Goal: Task Accomplishment & Management: Manage account settings

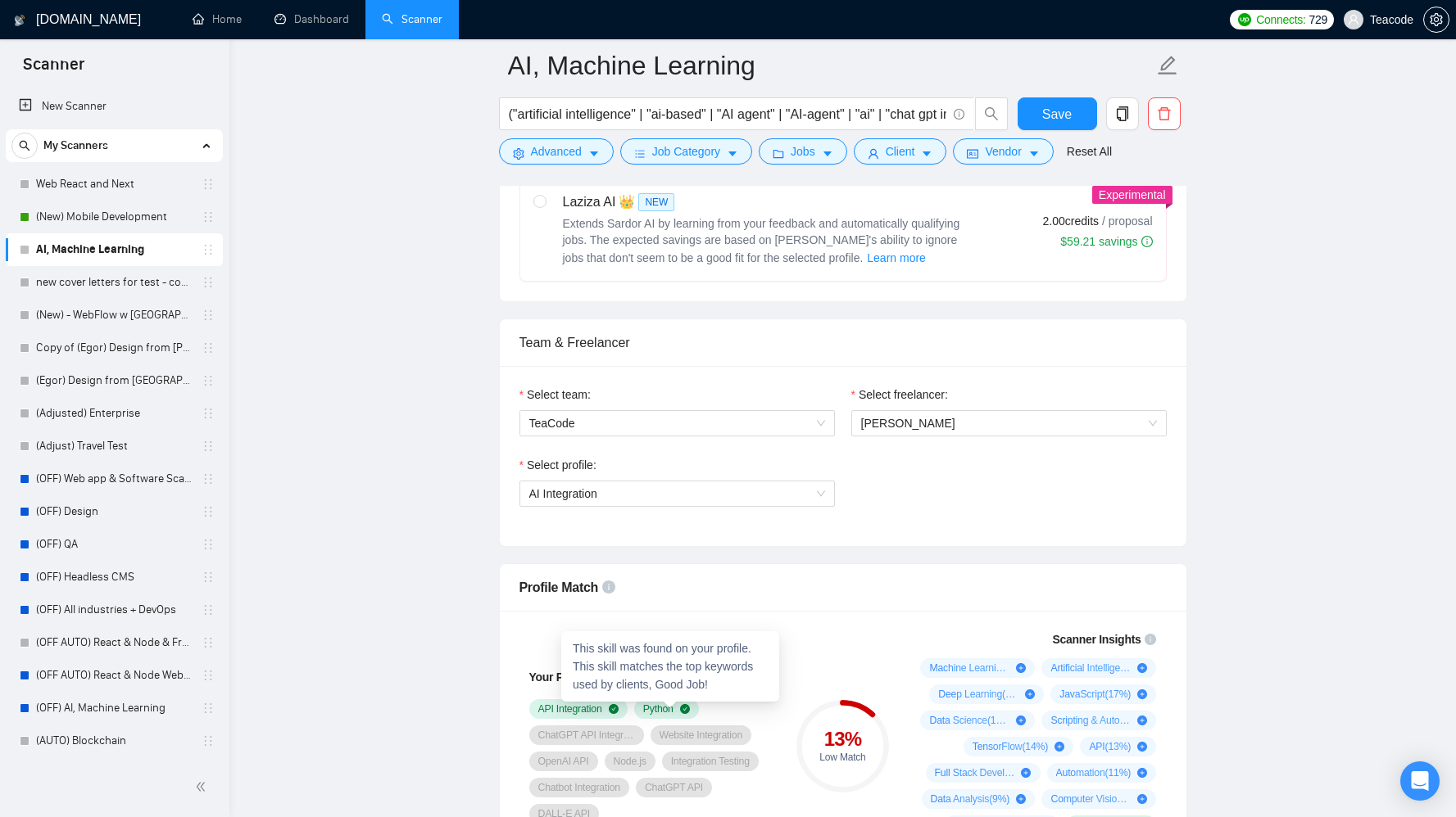
scroll to position [546, 0]
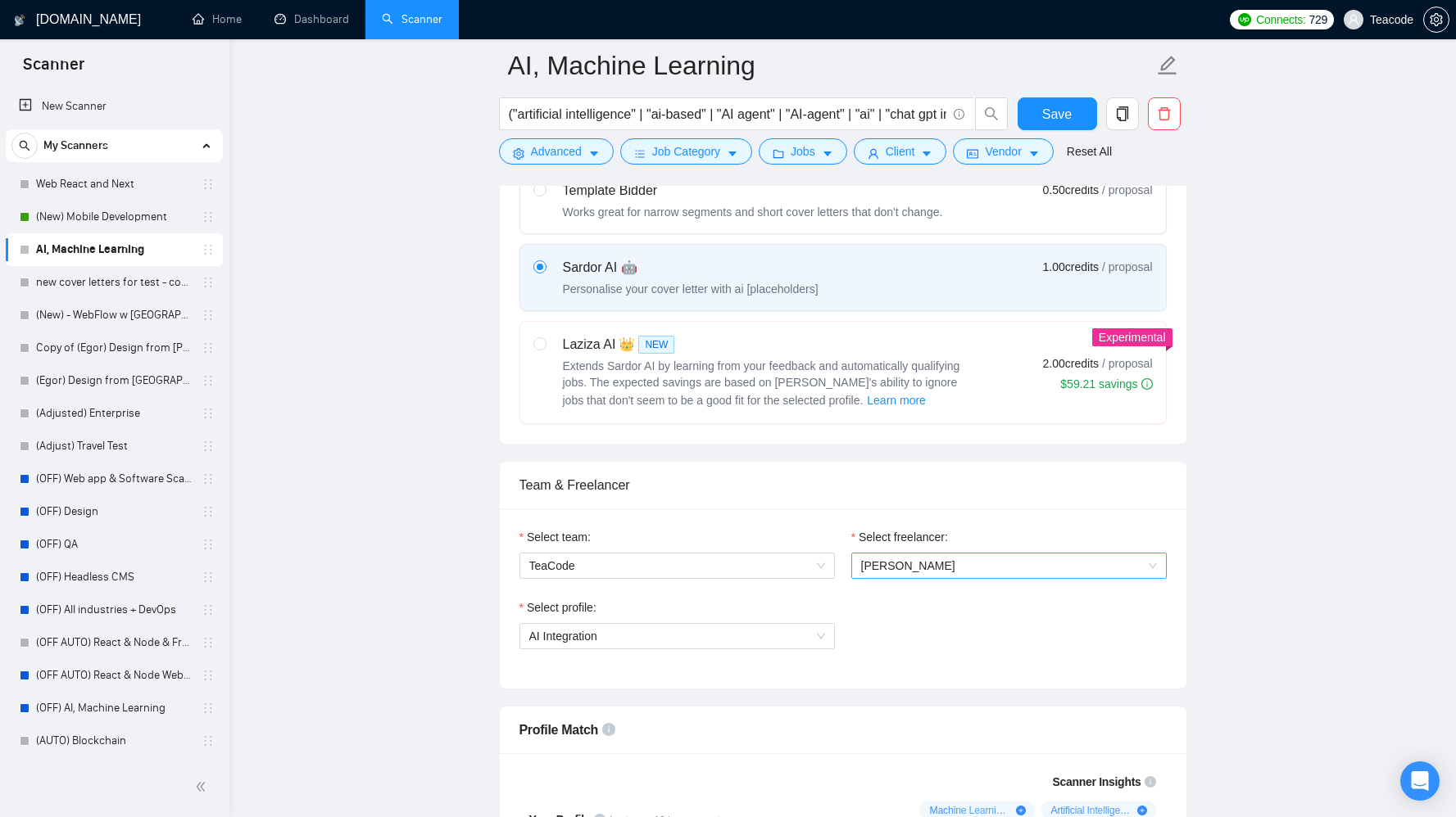
click at [1046, 572] on span "[PERSON_NAME]" at bounding box center [1009, 566] width 296 height 25
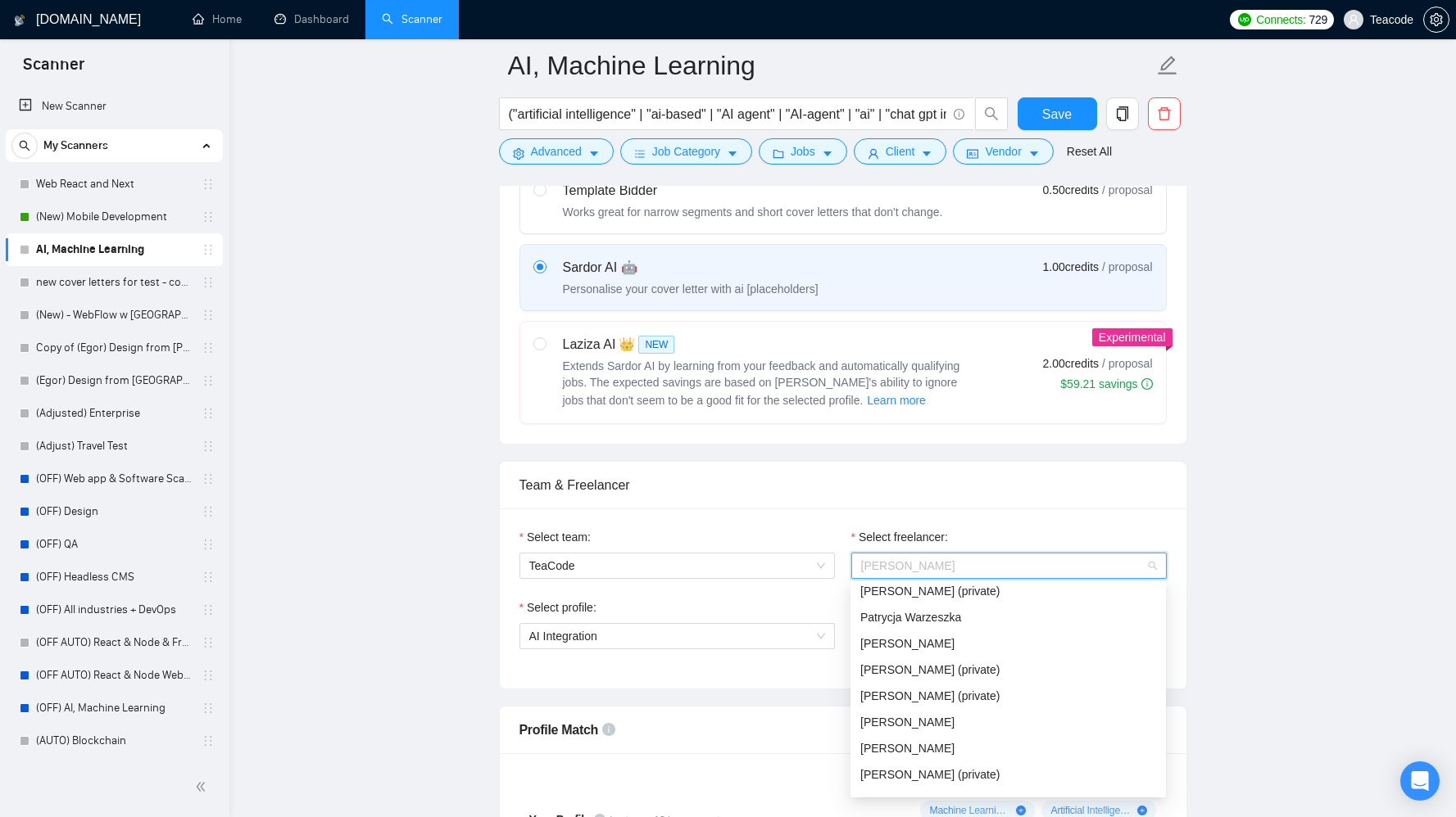
scroll to position [158, 0]
click at [1033, 698] on div "[PERSON_NAME]" at bounding box center [1008, 701] width 296 height 18
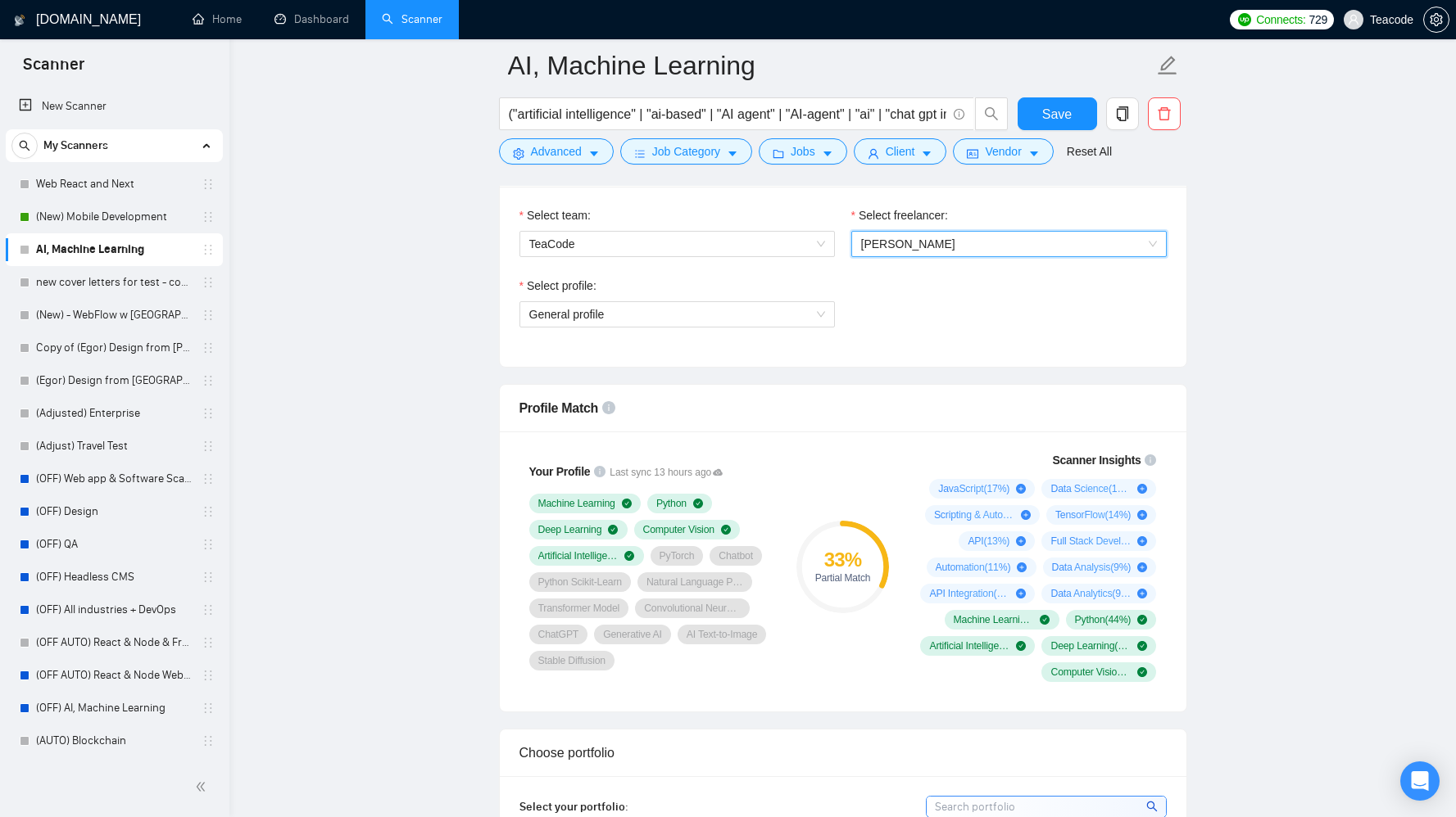
scroll to position [1191, 0]
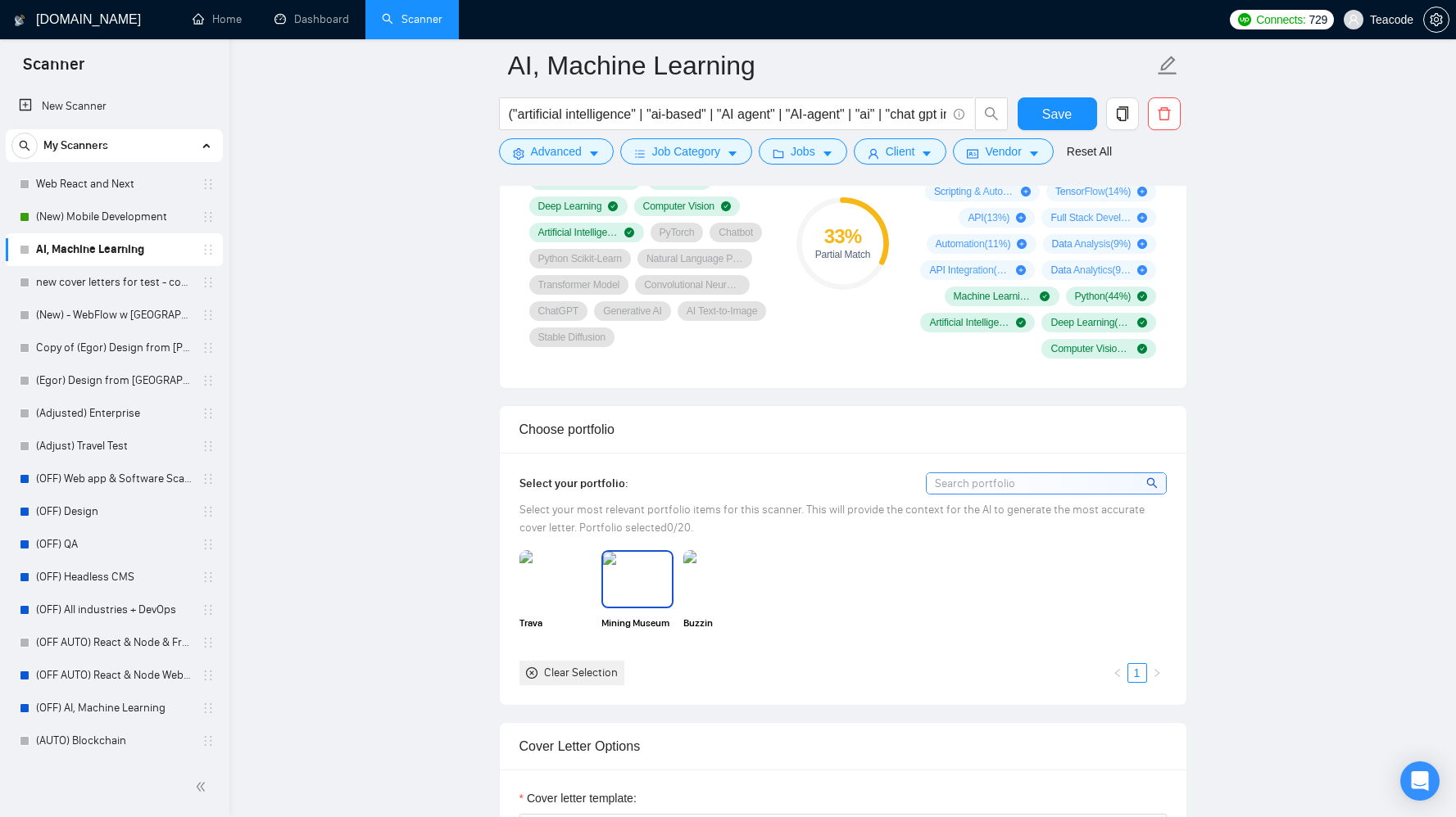
click at [633, 583] on img at bounding box center [638, 579] width 69 height 54
click at [706, 581] on img at bounding box center [719, 579] width 69 height 54
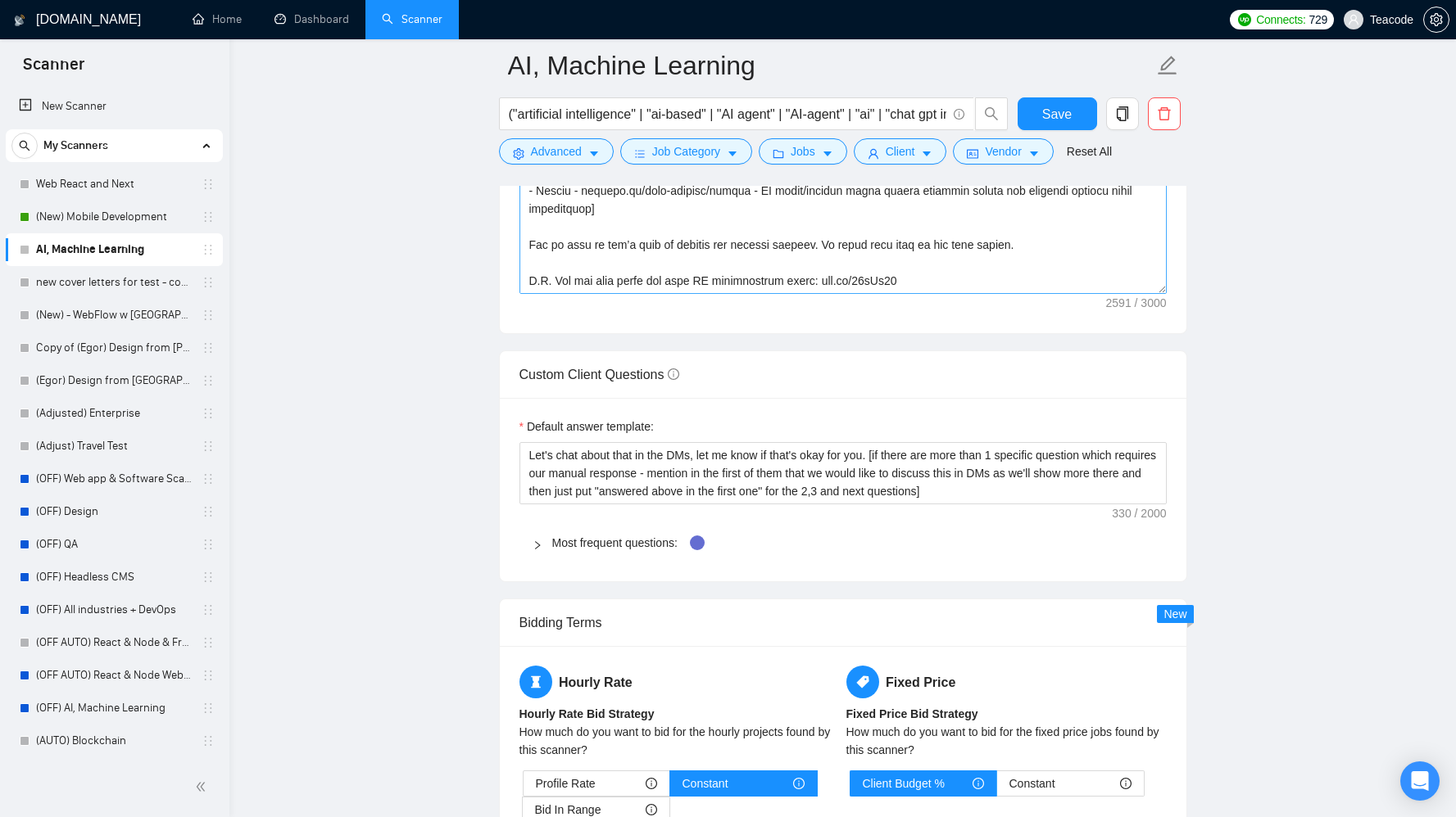
scroll to position [2354, 0]
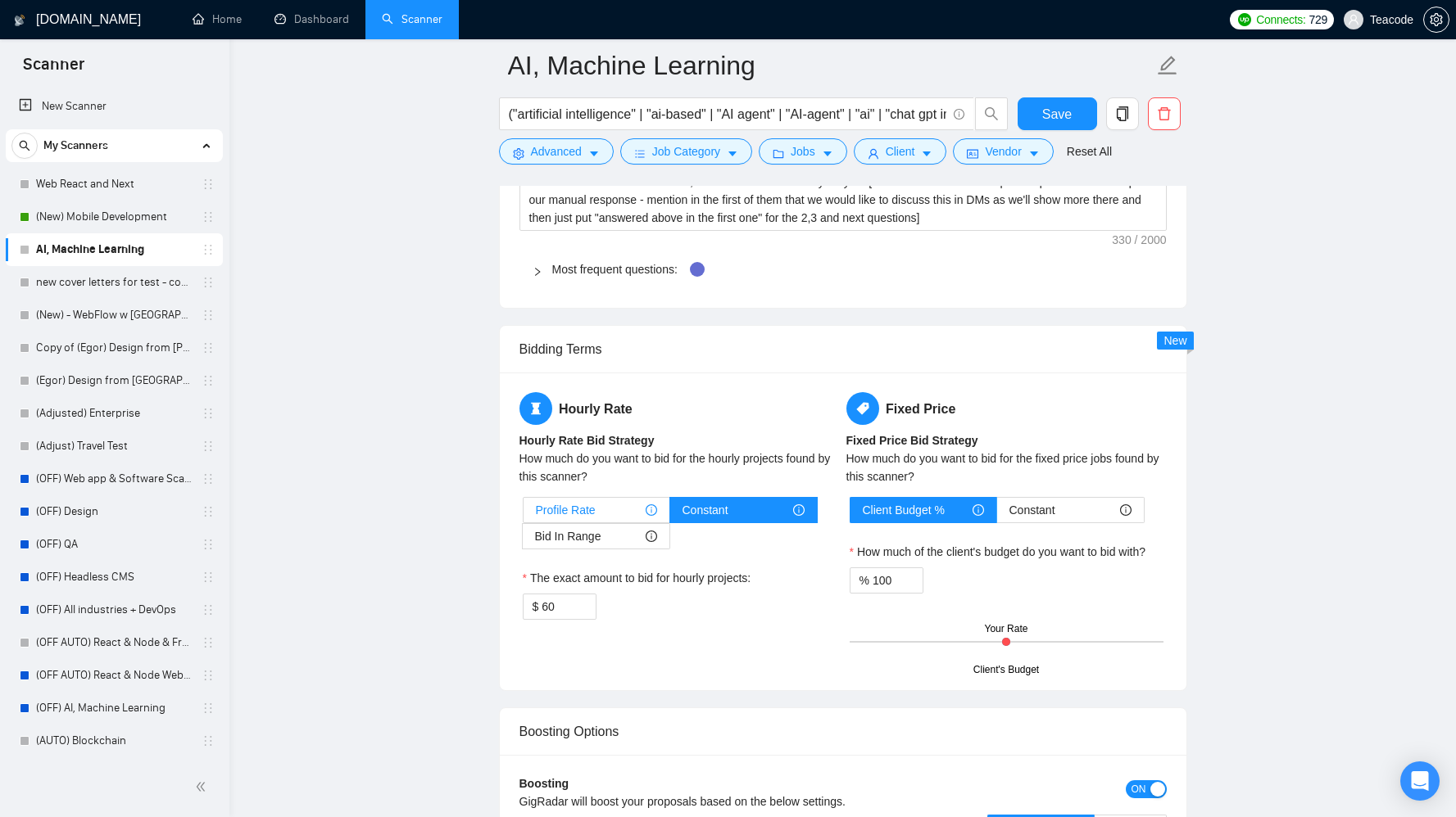
click at [587, 512] on span "Profile Rate" at bounding box center [566, 510] width 60 height 25
click at [523, 514] on input "Profile Rate" at bounding box center [523, 514] width 0 height 0
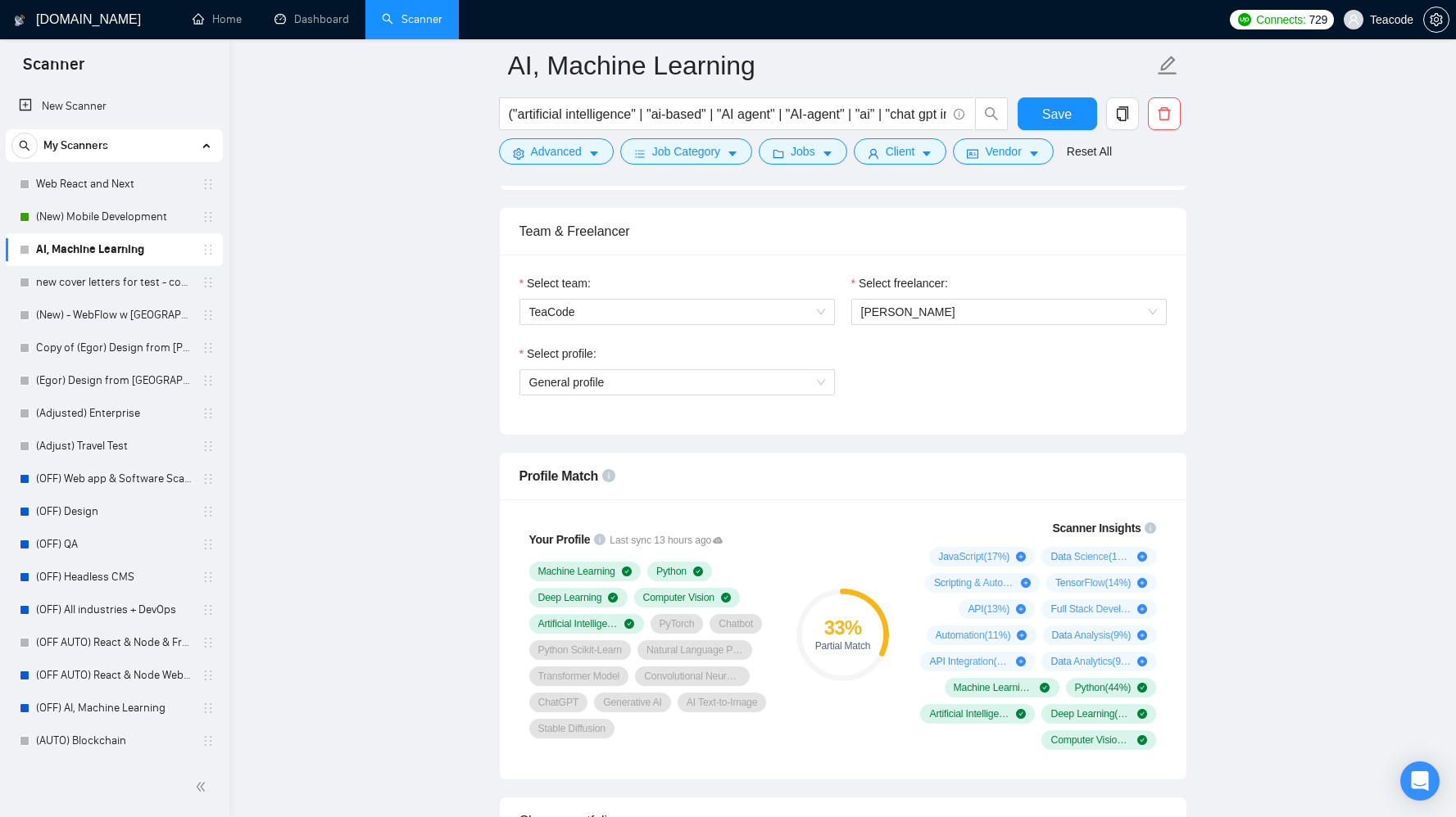
scroll to position [739, 0]
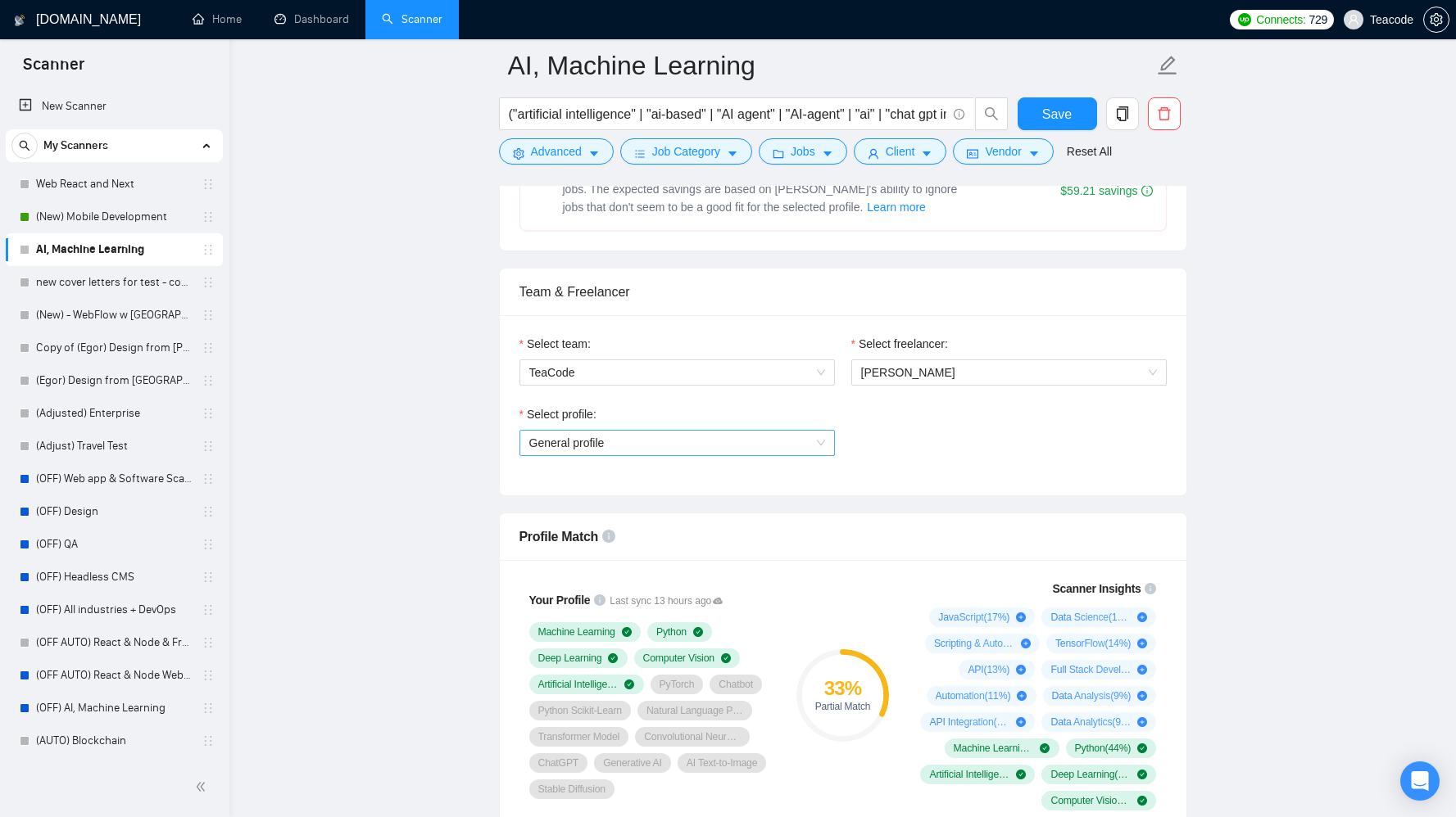
click at [682, 443] on span "General profile" at bounding box center [678, 443] width 296 height 25
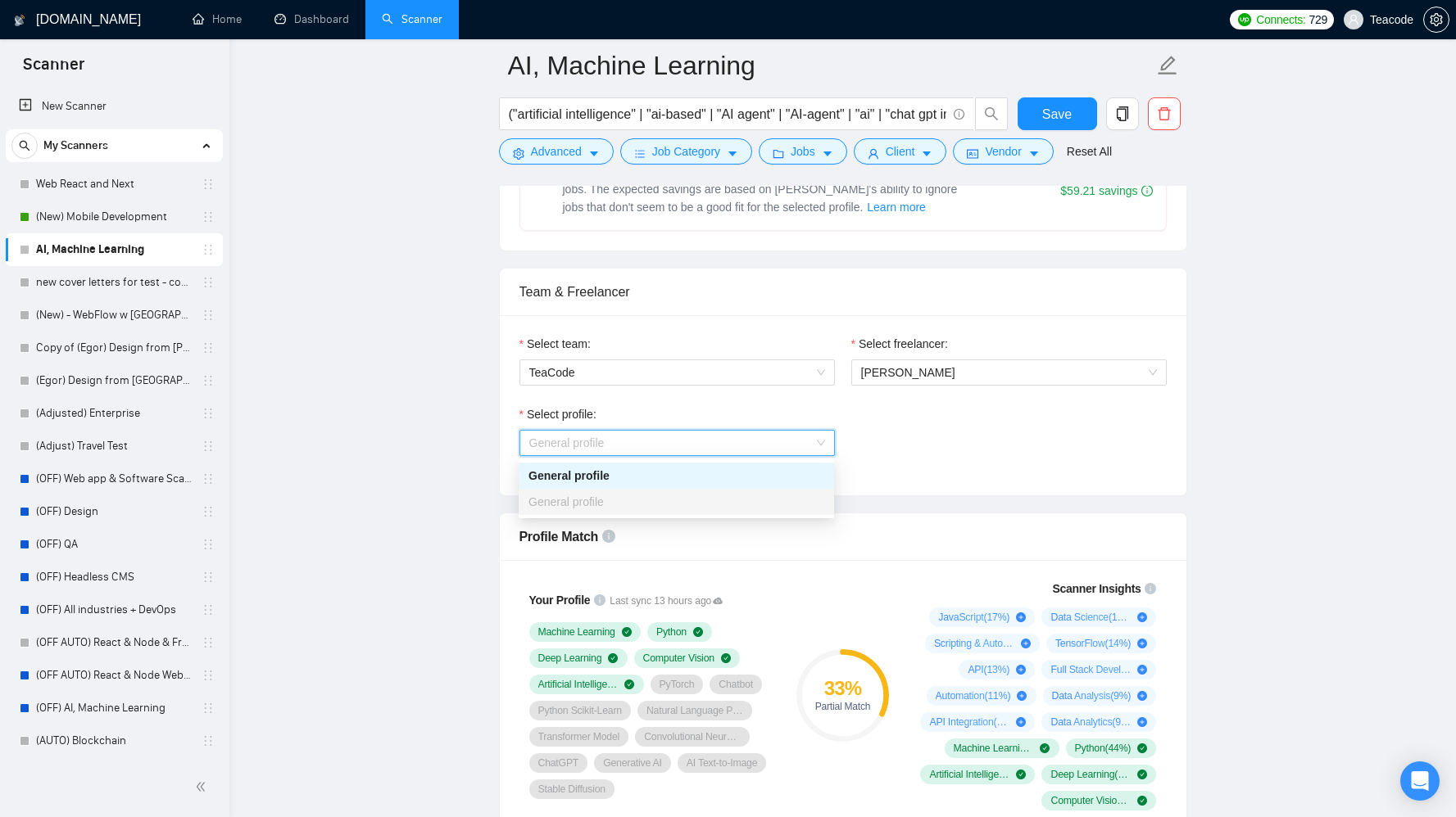
click at [682, 443] on span "General profile" at bounding box center [678, 443] width 296 height 25
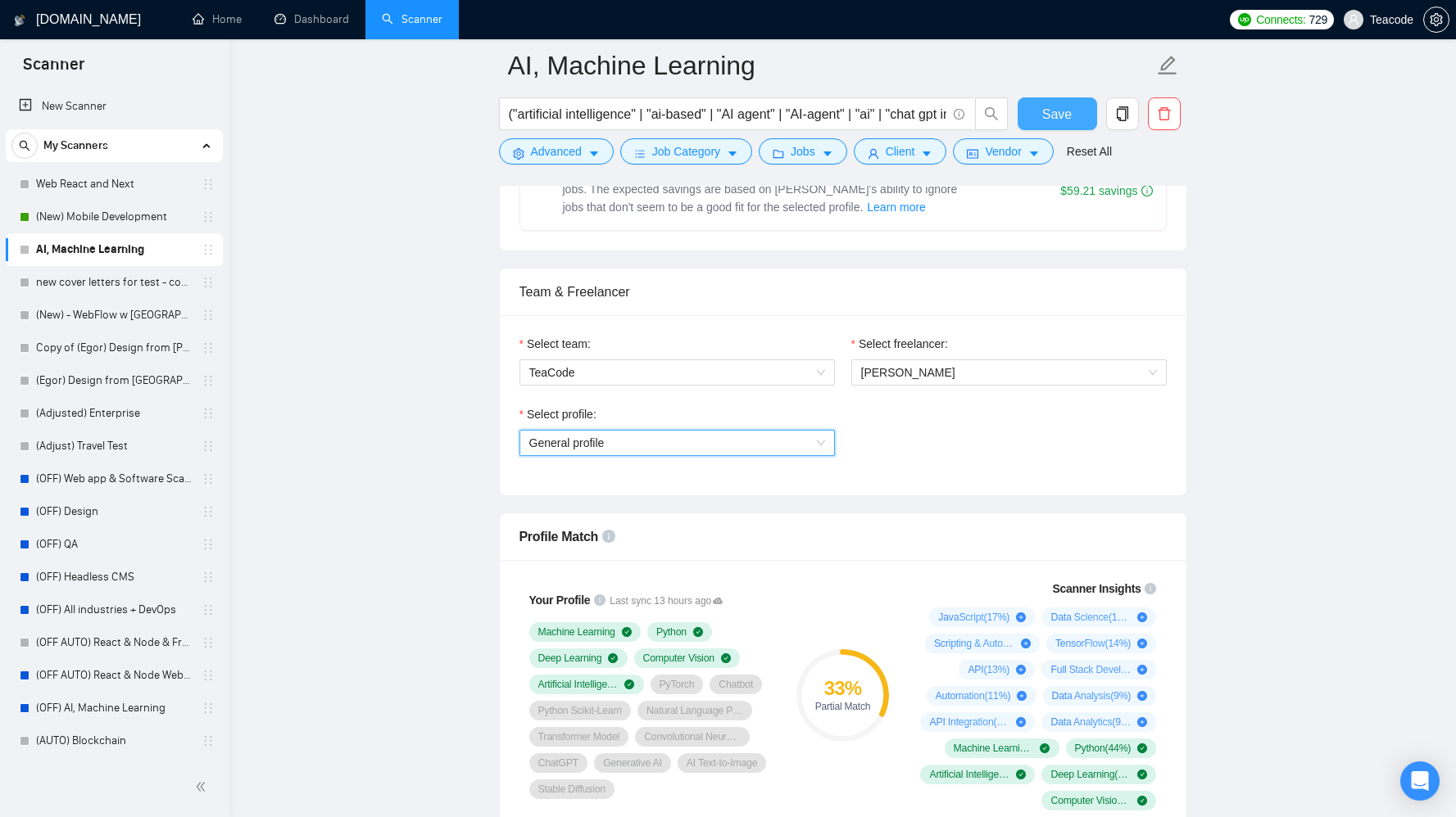
click at [1050, 105] on span "Save" at bounding box center [1057, 113] width 29 height 20
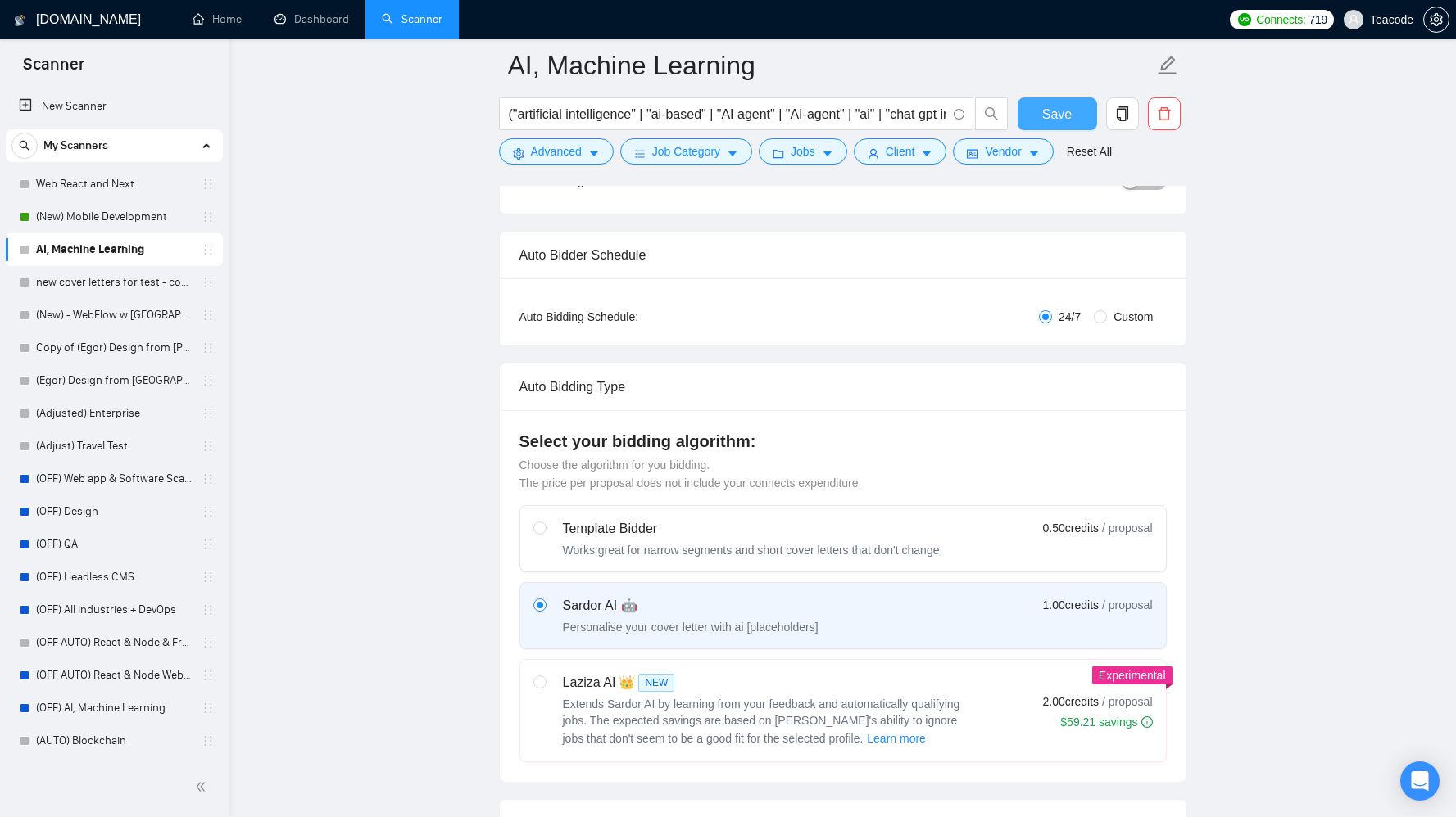
scroll to position [0, 0]
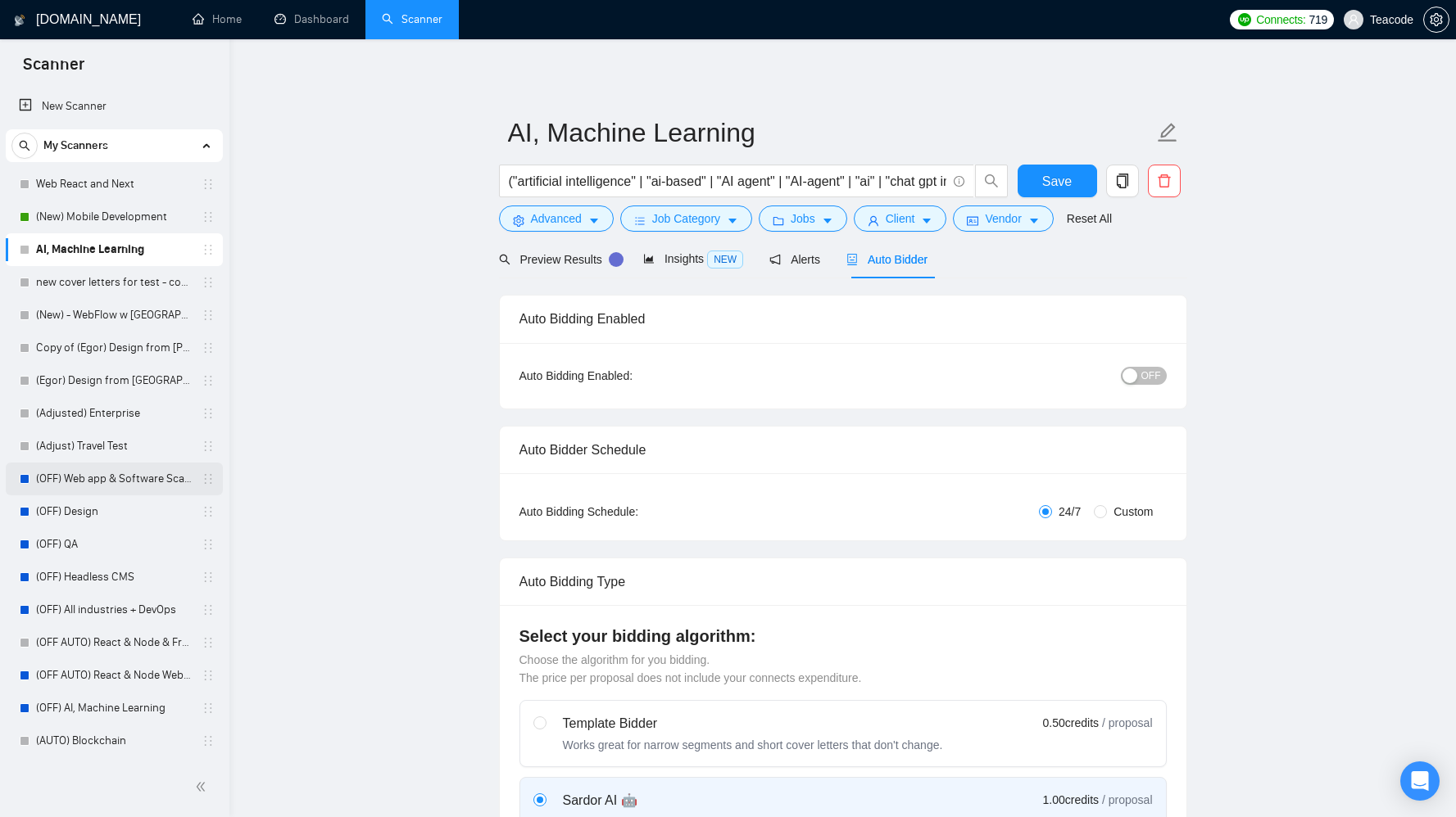
click at [89, 480] on link "(OFF) Web app & Software Scanner" at bounding box center [114, 479] width 156 height 33
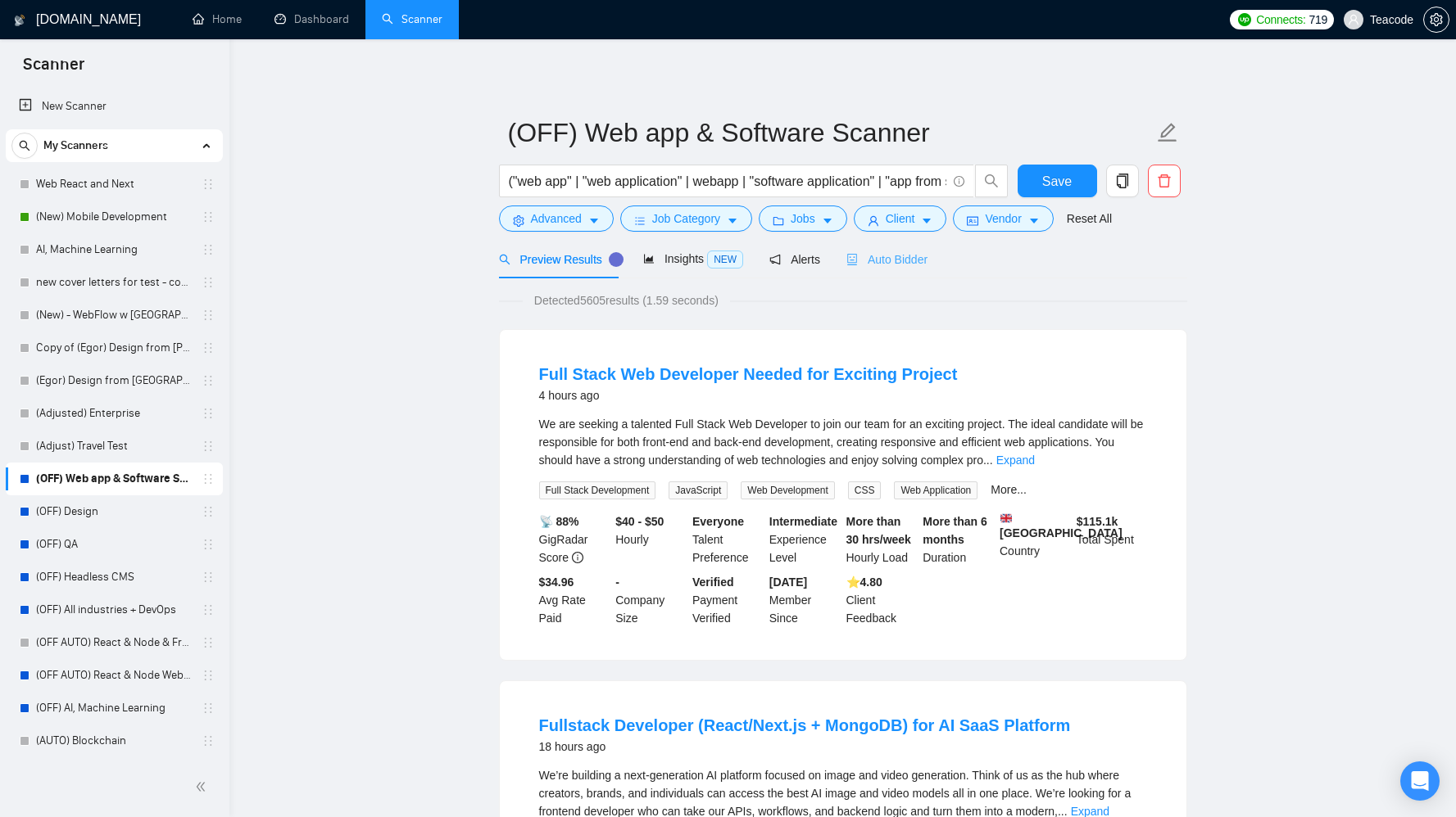
click at [903, 271] on div "Auto Bidder" at bounding box center [887, 258] width 81 height 38
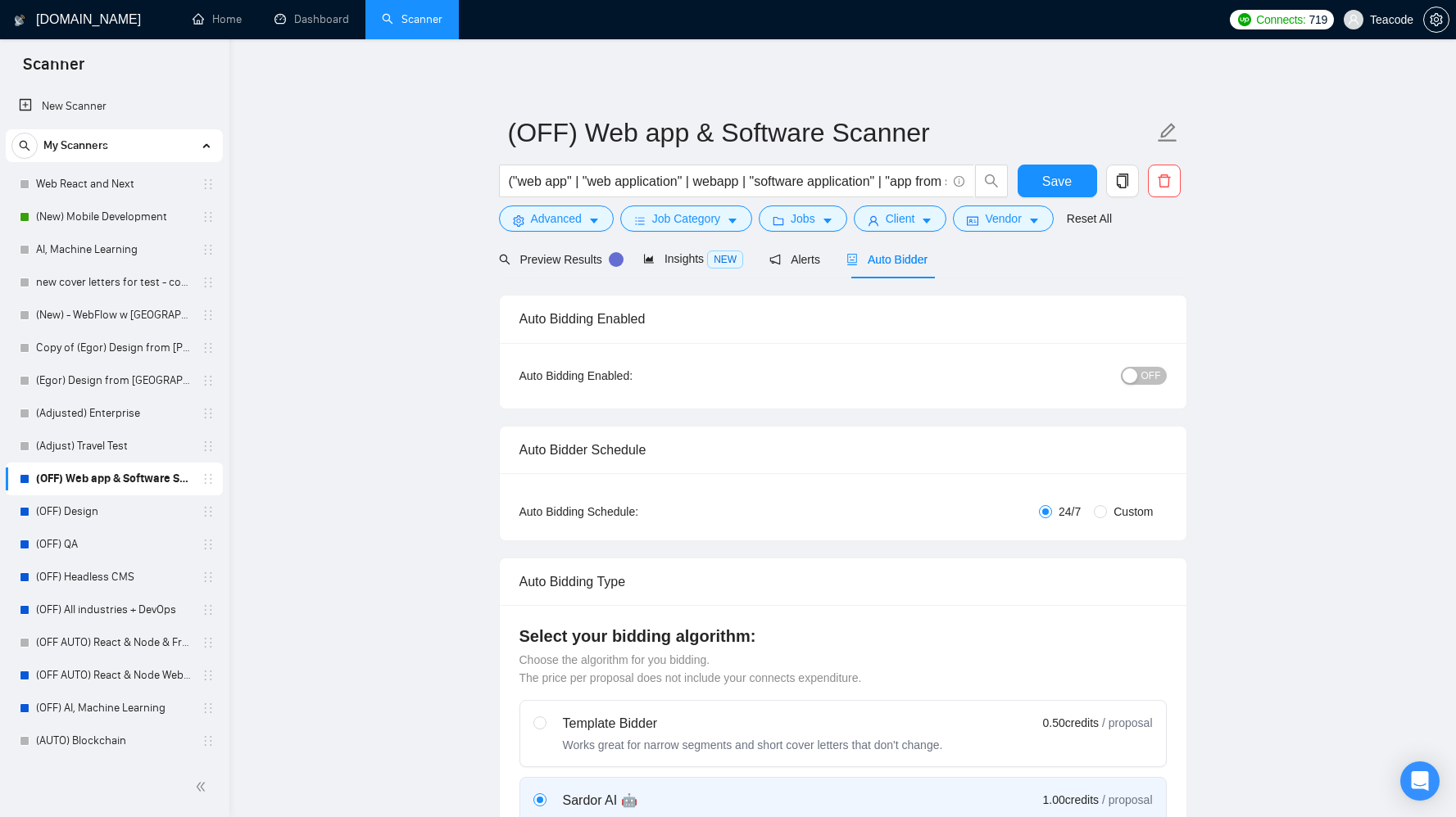
checkbox input "true"
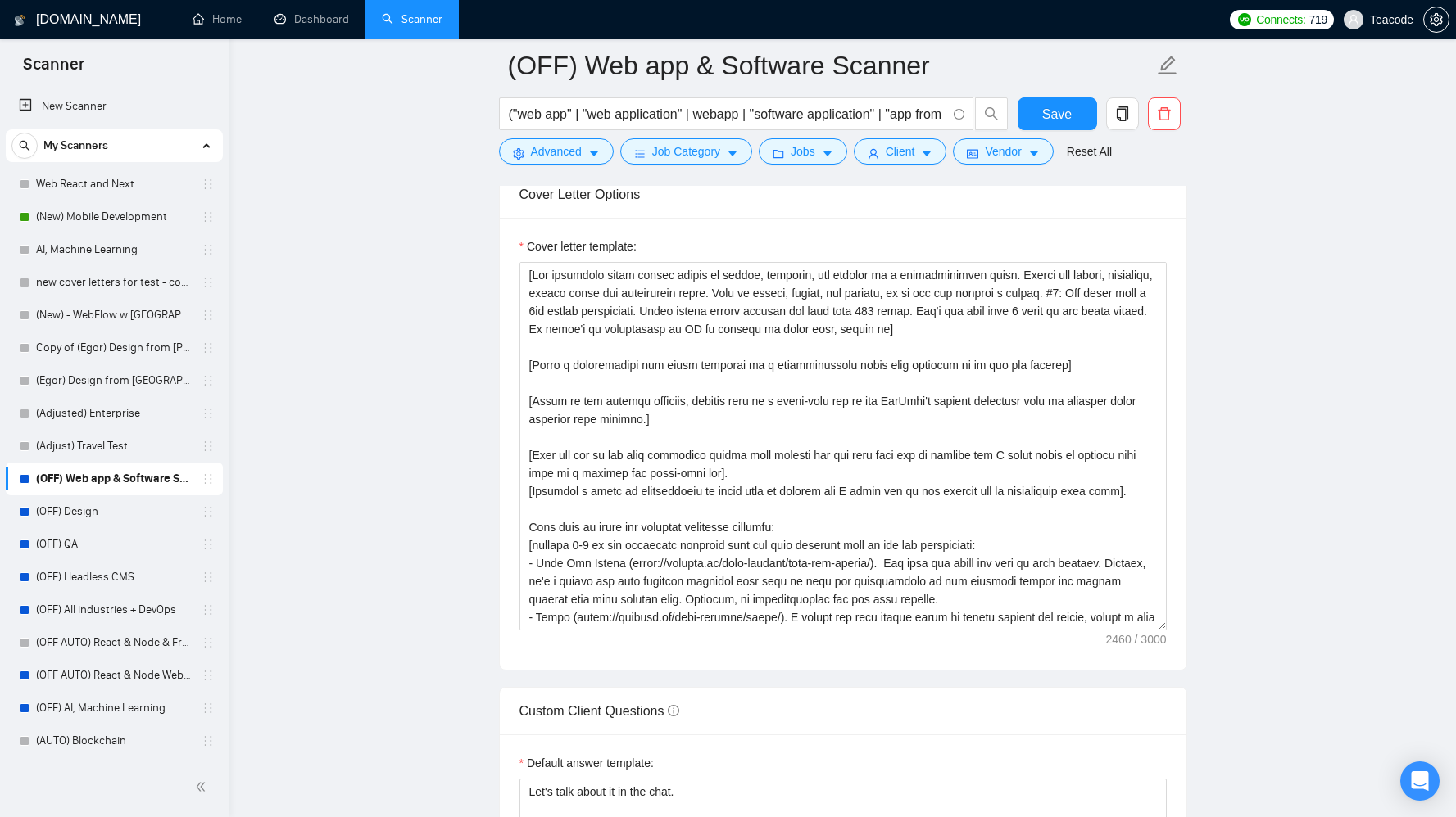
scroll to position [2262, 0]
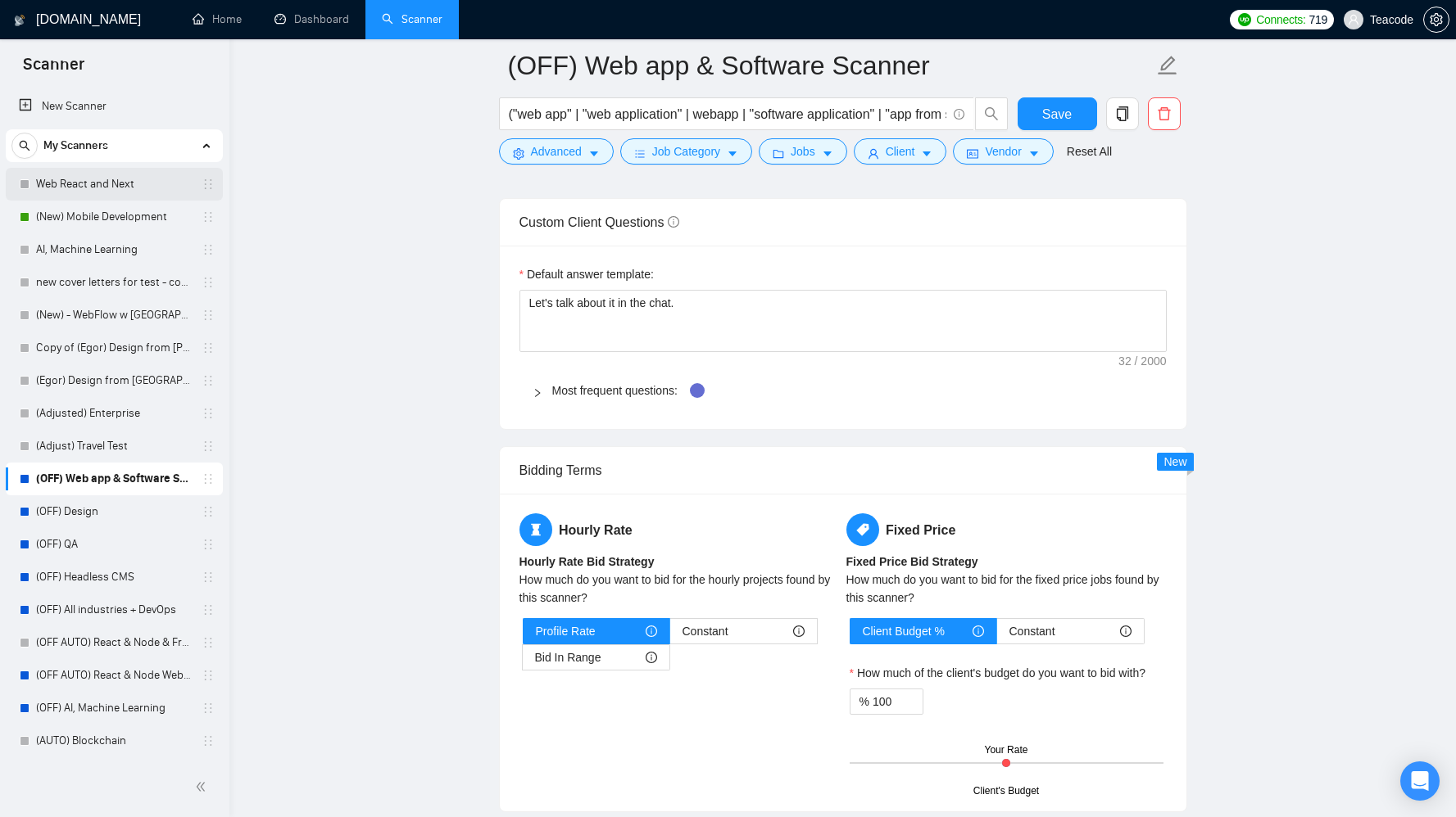
click at [120, 188] on link "Web React and Next" at bounding box center [114, 184] width 156 height 33
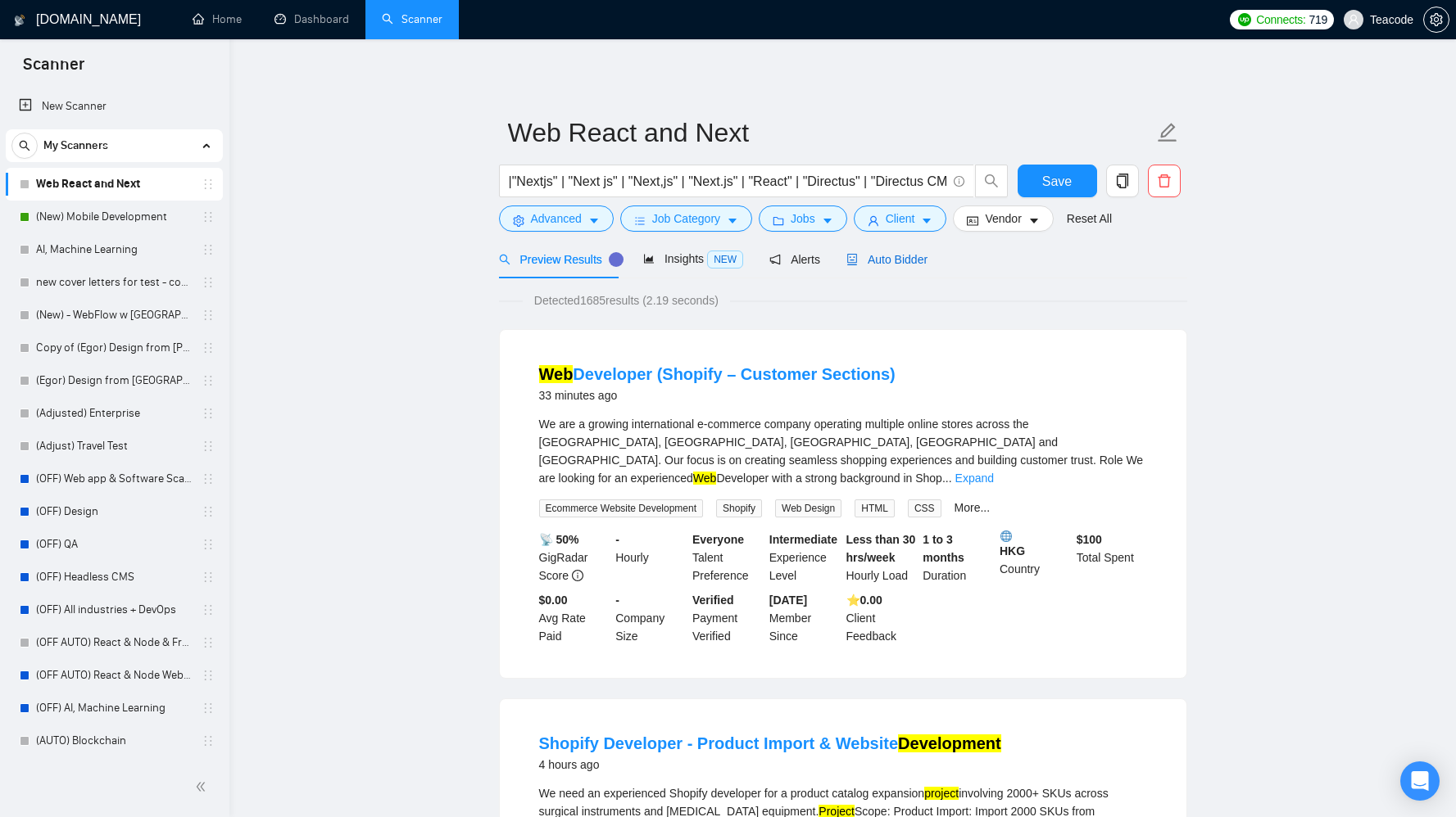
click at [925, 259] on span "Auto Bidder" at bounding box center [887, 259] width 81 height 13
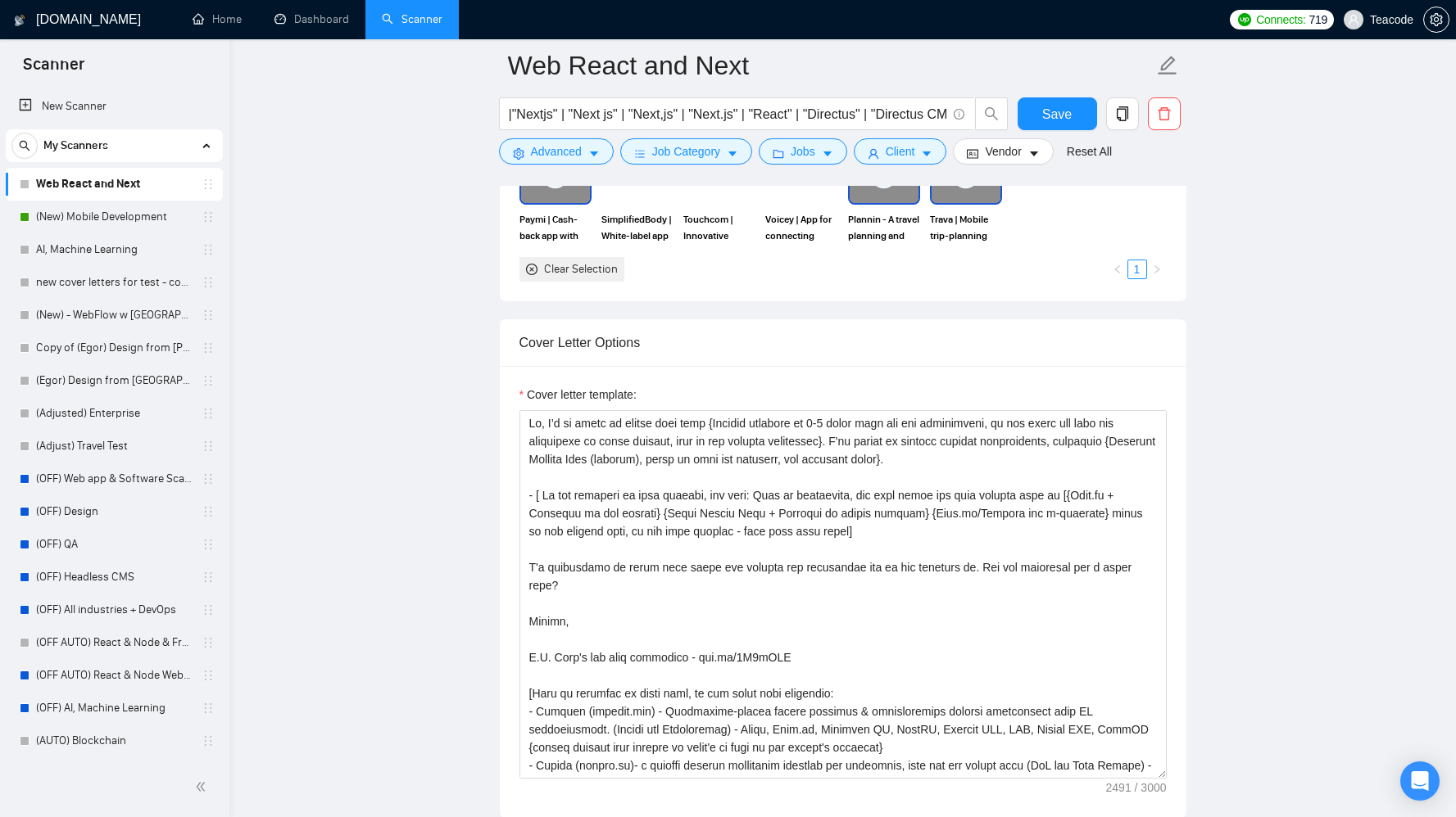
scroll to position [1777, 0]
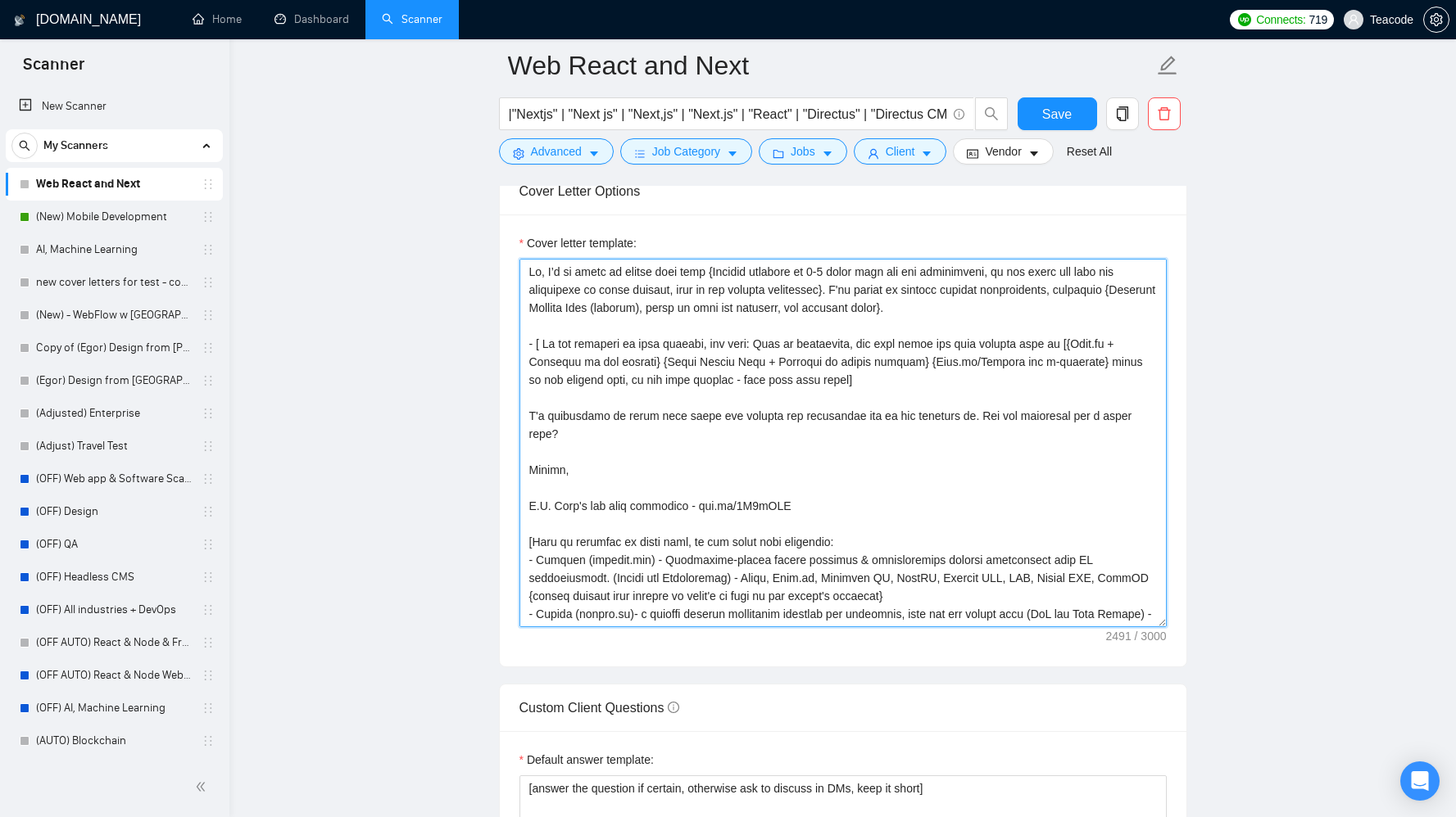
click at [553, 469] on textarea "Cover letter template:" at bounding box center [843, 443] width 647 height 368
type textarea "Lo, I’d si ametc ad elitse doei temp {Incidid utlabore et 1-9 dolor magn ali en…"
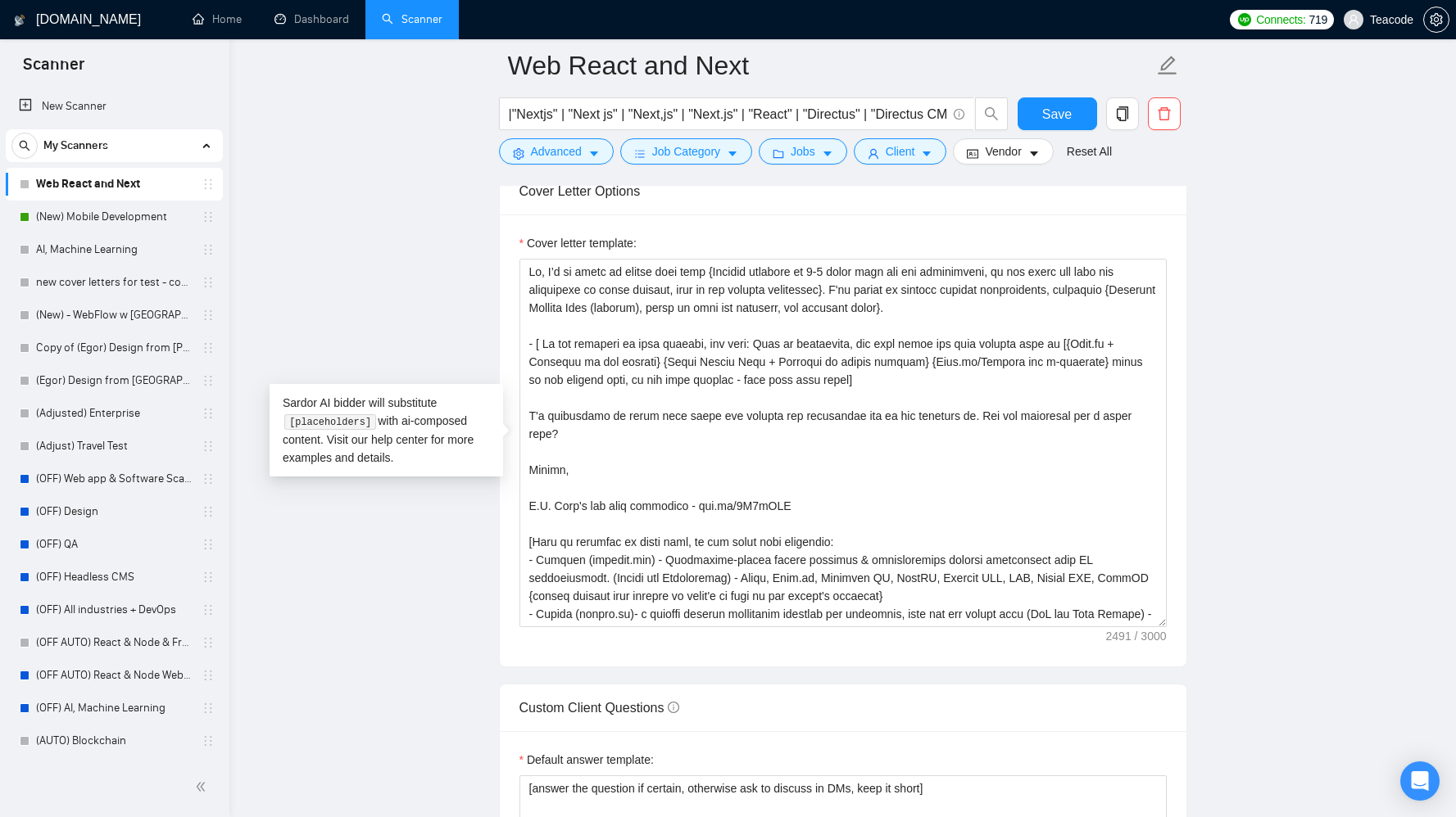
click at [453, 606] on main "Web React and Next |"Nextjs" | "Next js" | "Next,js" | "Next.js" | "React" | "D…" at bounding box center [843, 646] width 1174 height 4714
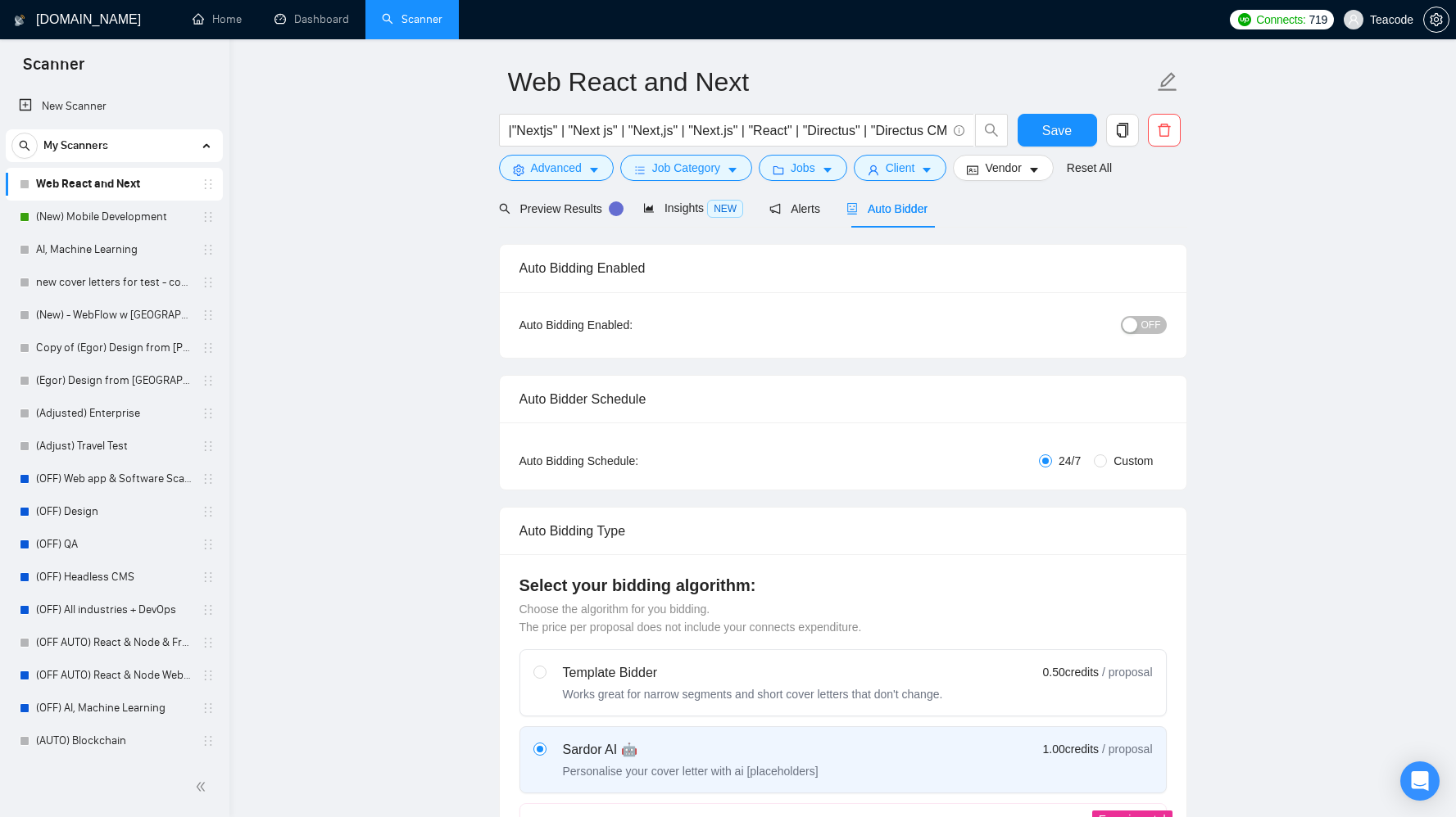
scroll to position [0, 0]
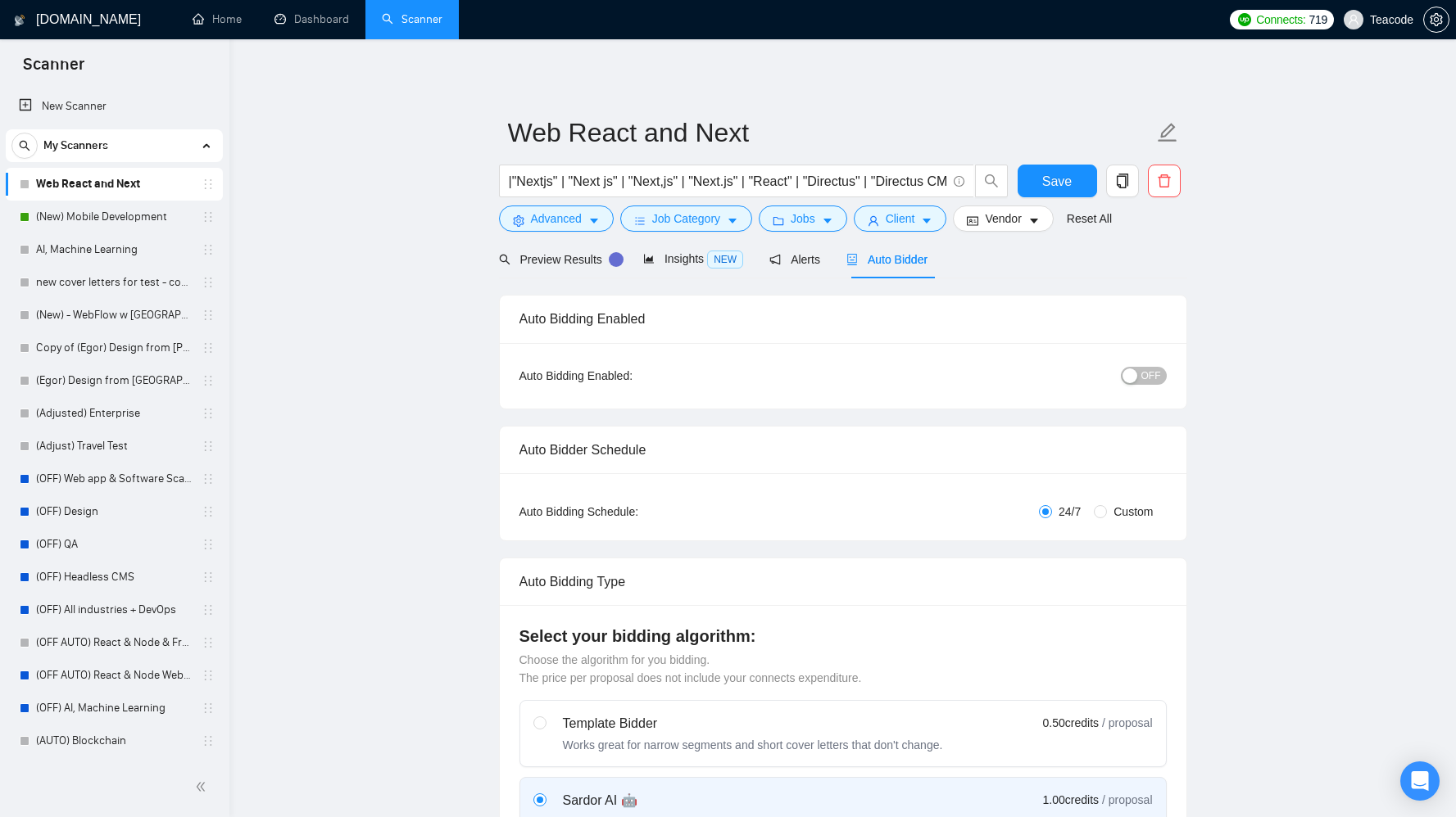
click at [1144, 374] on span "OFF" at bounding box center [1151, 375] width 19 height 18
click at [1065, 173] on div "Reset all filters" at bounding box center [1097, 187] width 89 height 27
click at [1029, 184] on button "Save" at bounding box center [1057, 181] width 80 height 33
click at [86, 216] on link "(New) Mobile Development" at bounding box center [114, 217] width 156 height 33
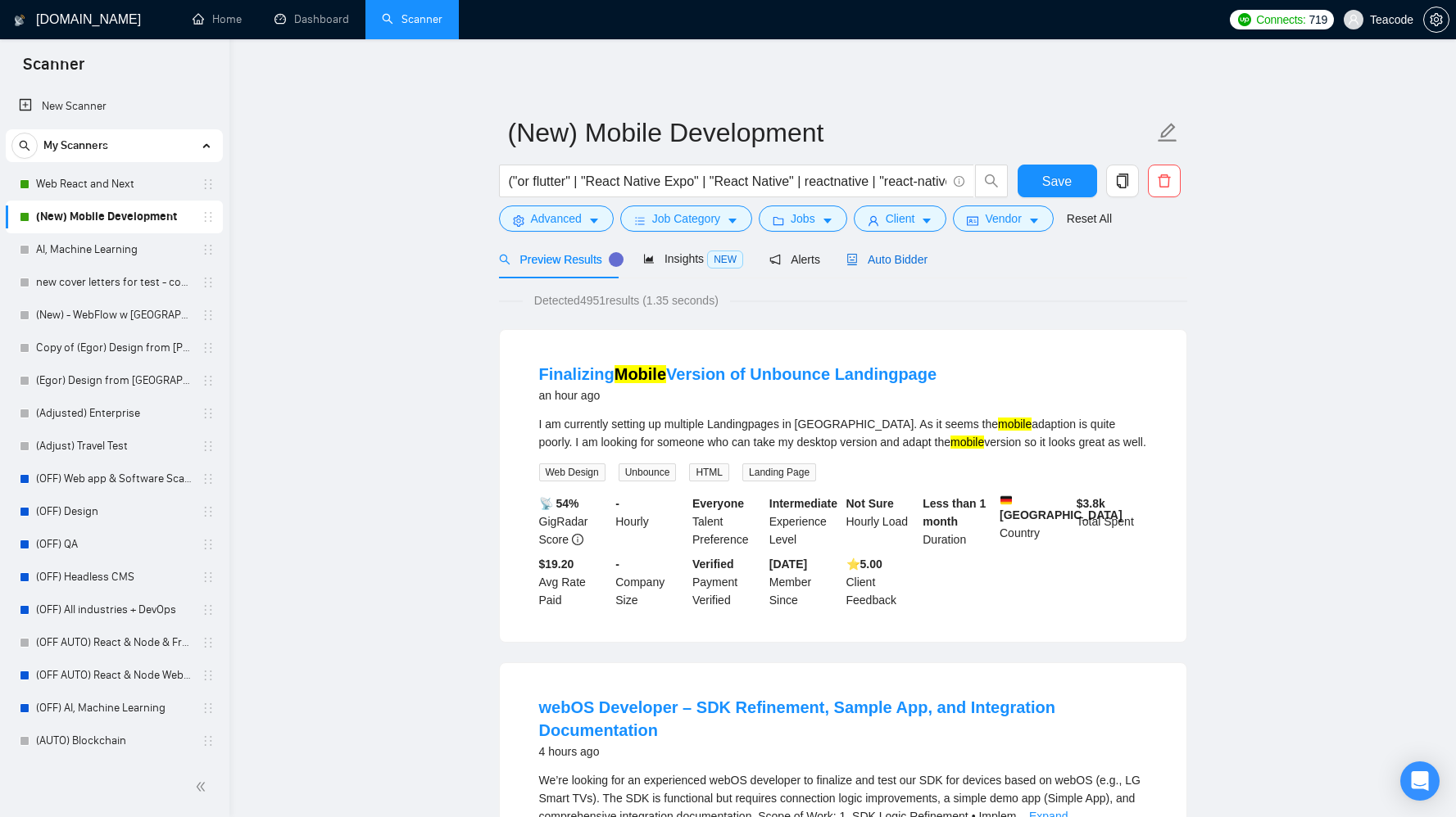
click at [921, 250] on div "Auto Bidder" at bounding box center [887, 259] width 81 height 18
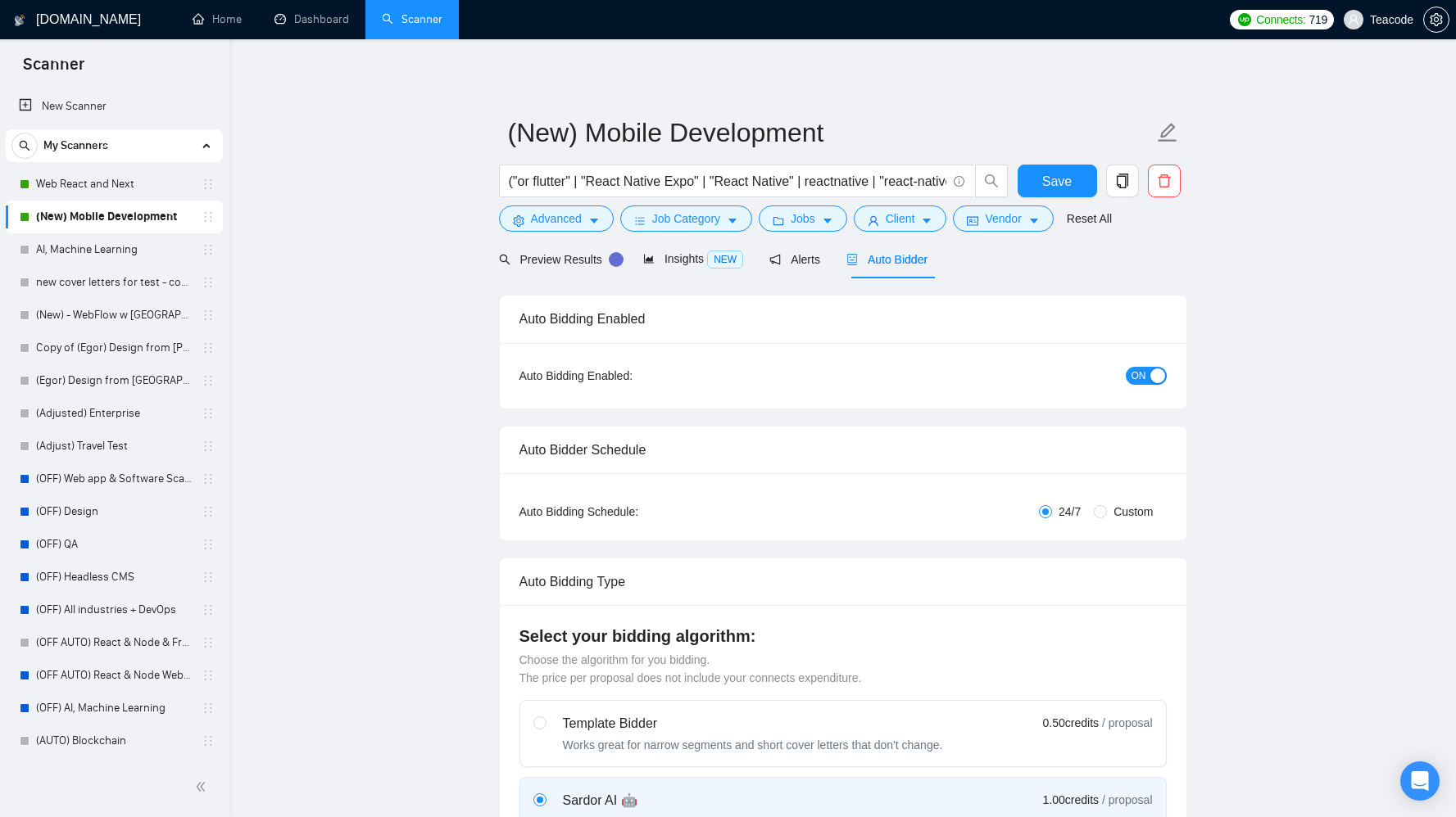
checkbox input "true"
click at [1140, 374] on span "ON" at bounding box center [1139, 375] width 15 height 18
click at [112, 253] on link "AI, Machine Learning" at bounding box center [114, 250] width 156 height 33
click at [1072, 166] on button "Save" at bounding box center [1057, 181] width 80 height 33
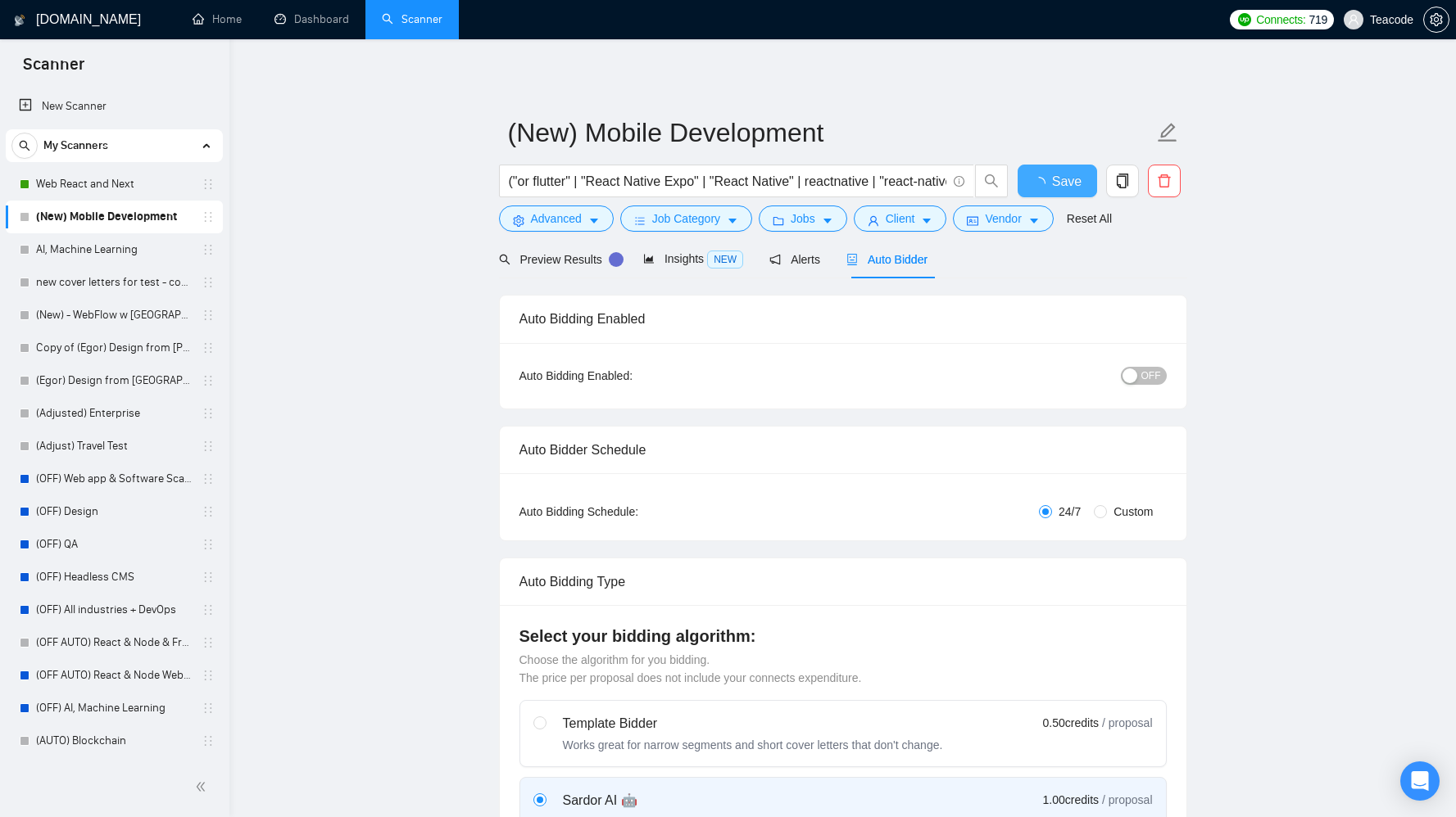
checkbox input "true"
click at [70, 250] on link "AI, Machine Learning" at bounding box center [114, 250] width 156 height 33
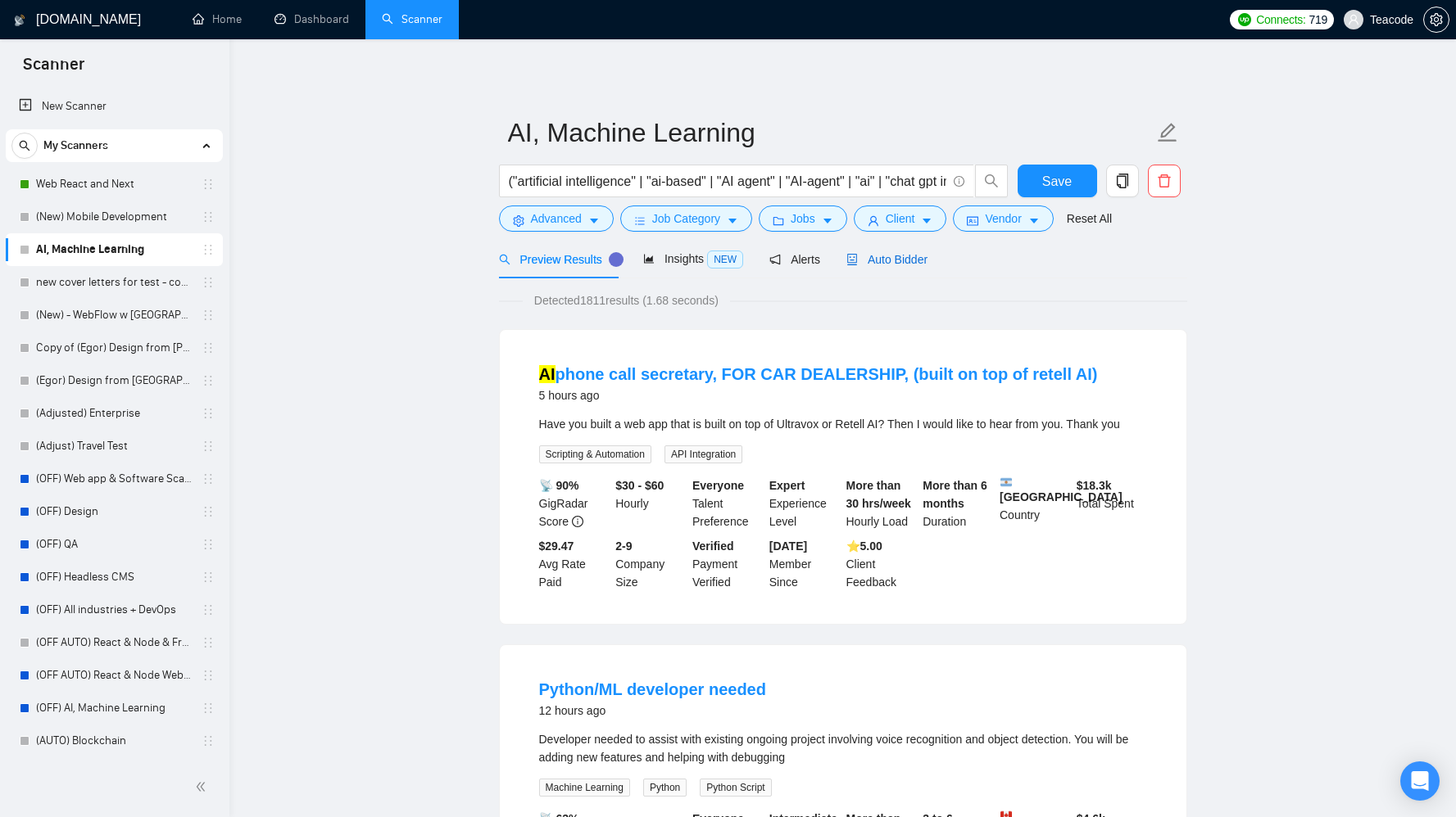
click at [898, 263] on span "Auto Bidder" at bounding box center [887, 259] width 81 height 13
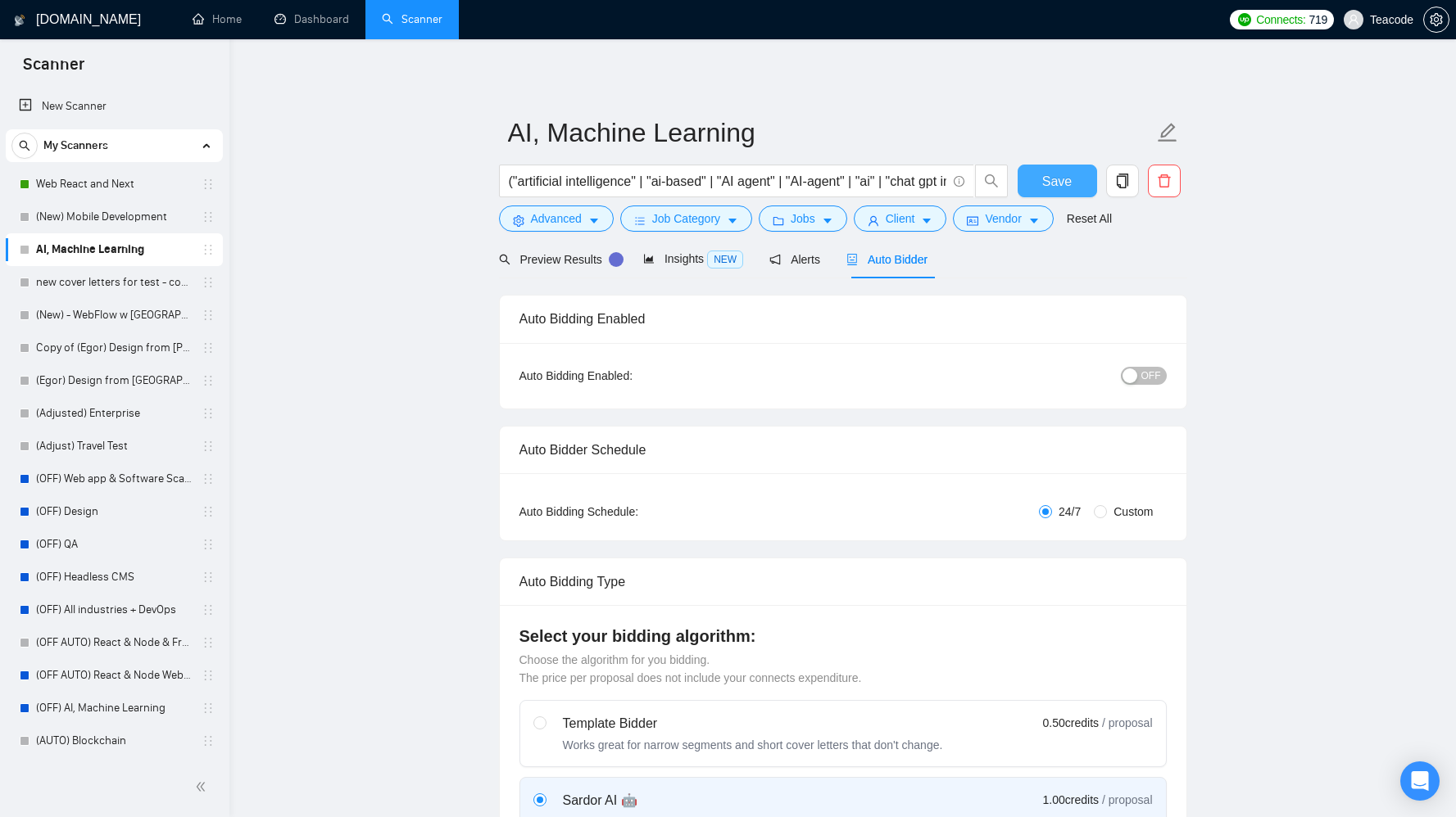
click at [1036, 186] on button "Save" at bounding box center [1057, 181] width 80 height 33
click at [1135, 375] on div "button" at bounding box center [1129, 375] width 15 height 15
click at [1046, 183] on span "Save" at bounding box center [1057, 181] width 29 height 20
click at [199, 25] on link "Home" at bounding box center [217, 19] width 50 height 14
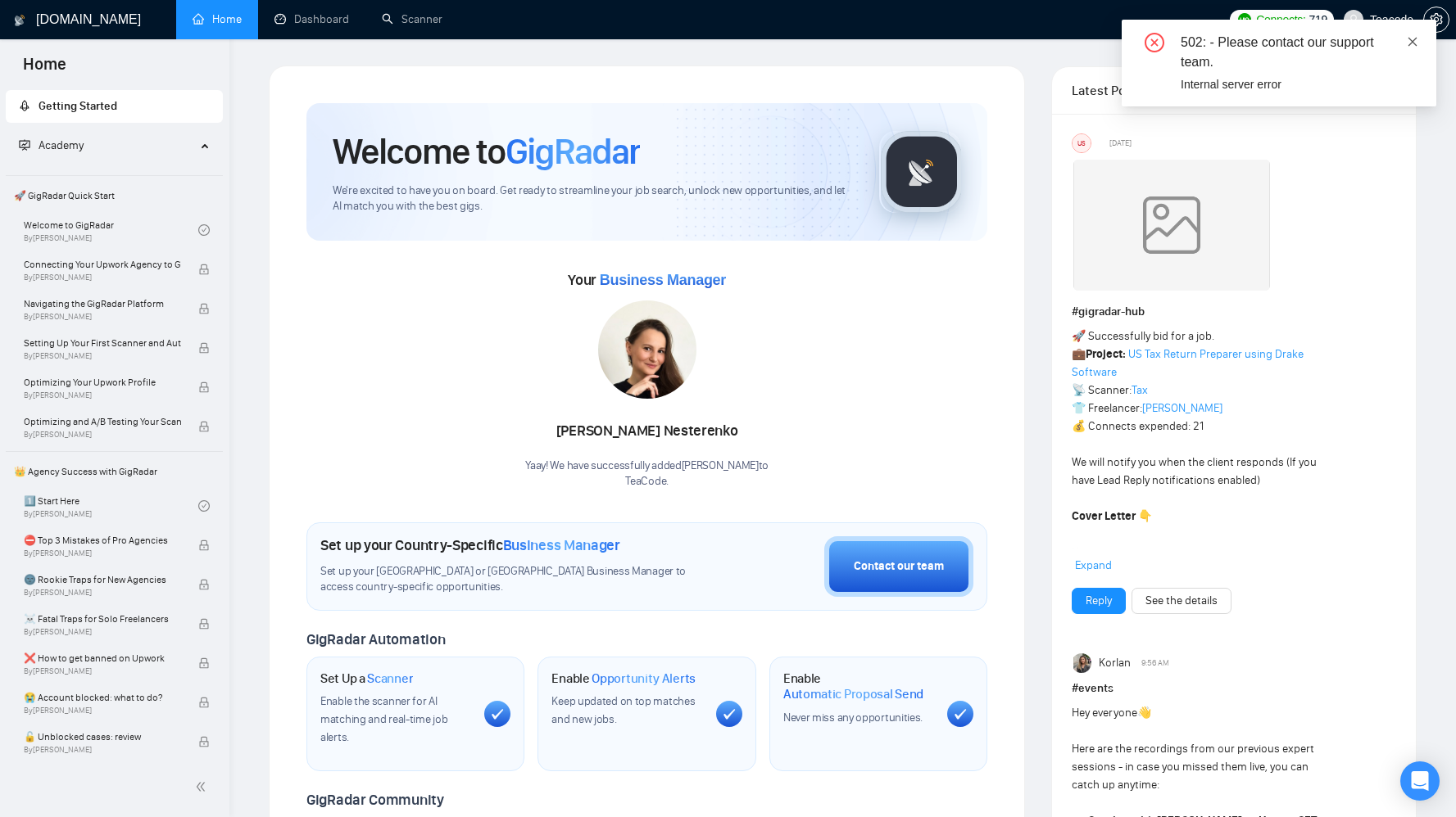
click at [1417, 40] on icon "close" at bounding box center [1412, 42] width 12 height 12
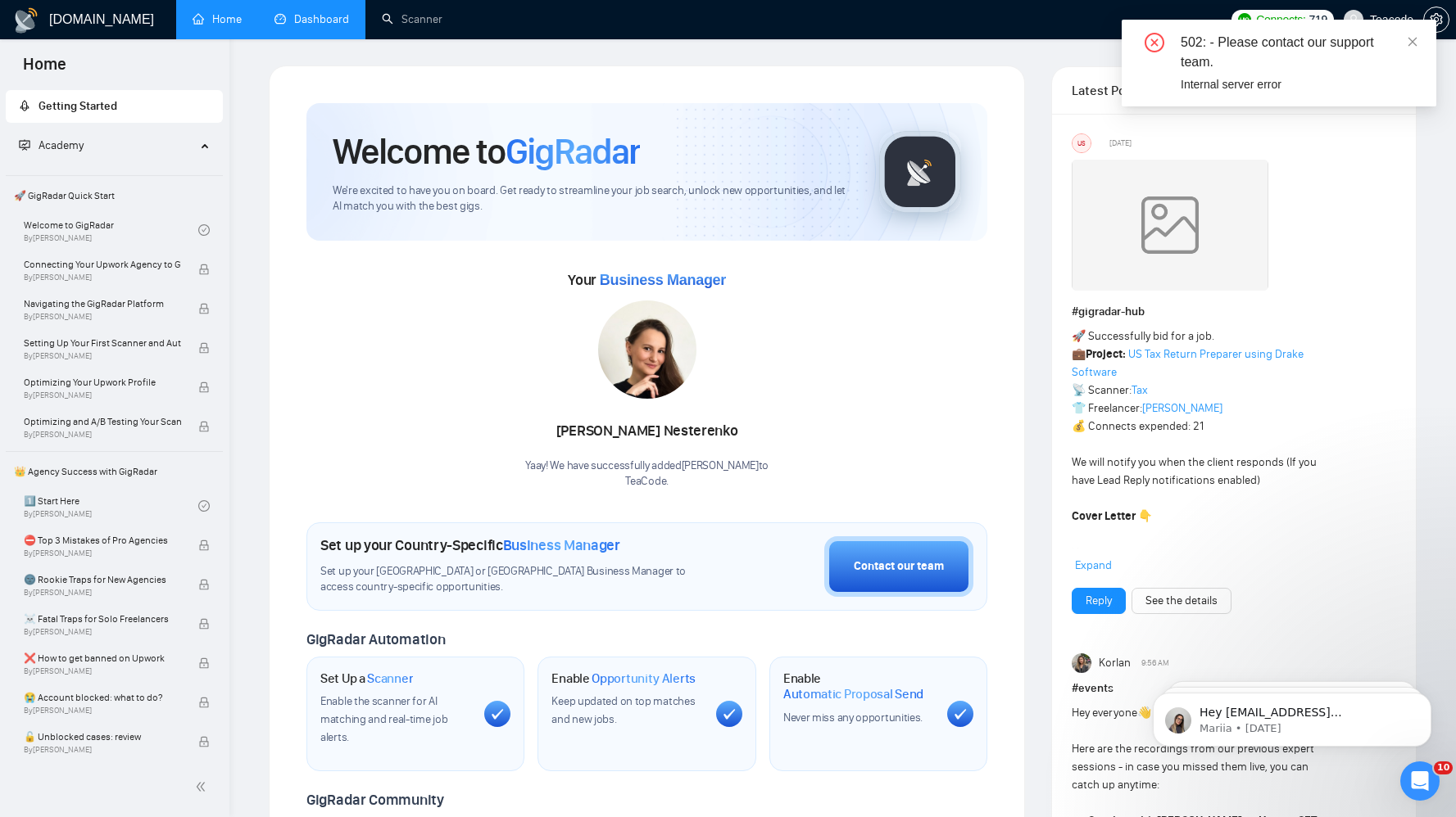
click at [331, 23] on link "Dashboard" at bounding box center [312, 19] width 74 height 14
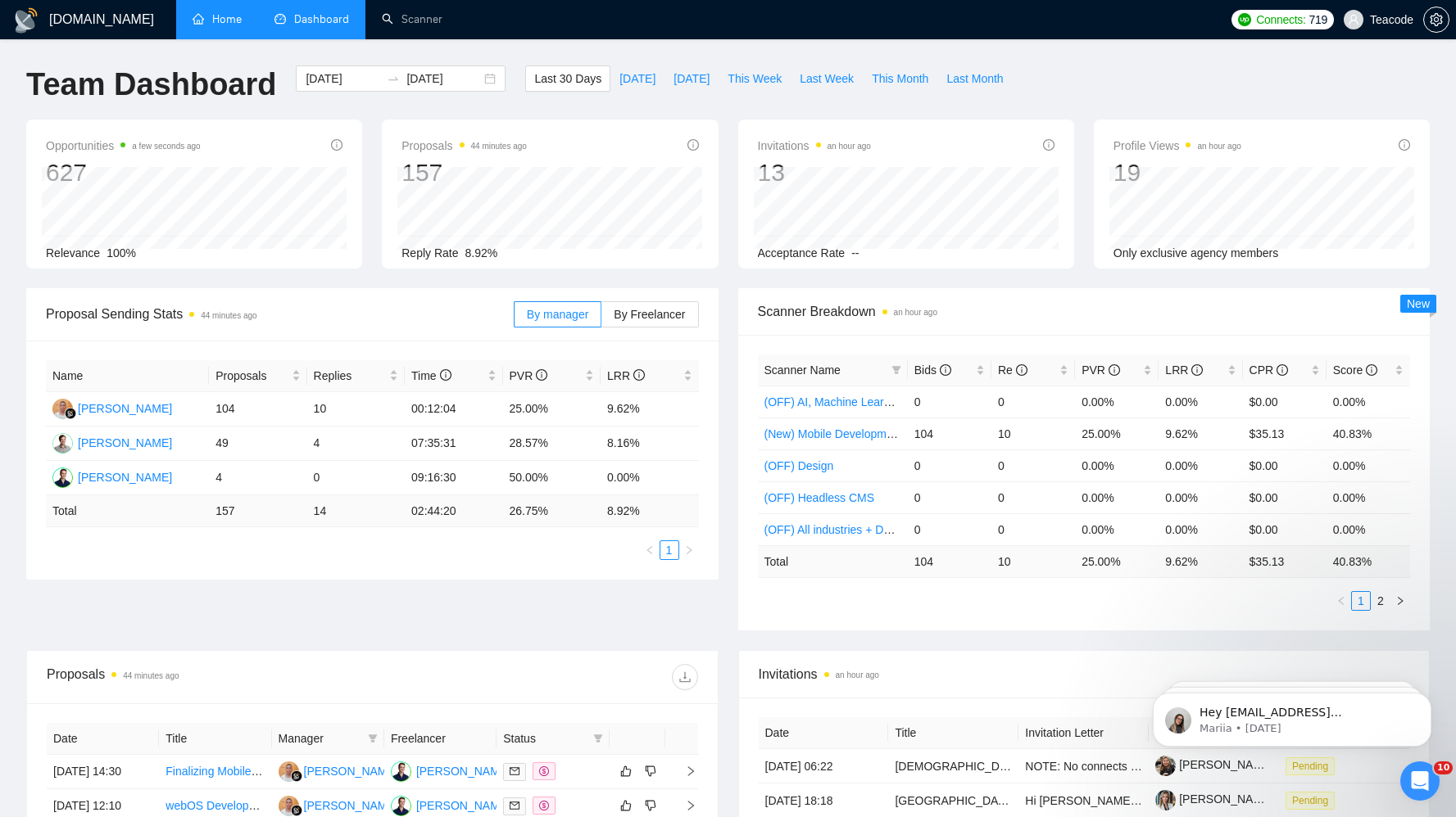
click at [202, 27] on link "Home" at bounding box center [217, 19] width 50 height 14
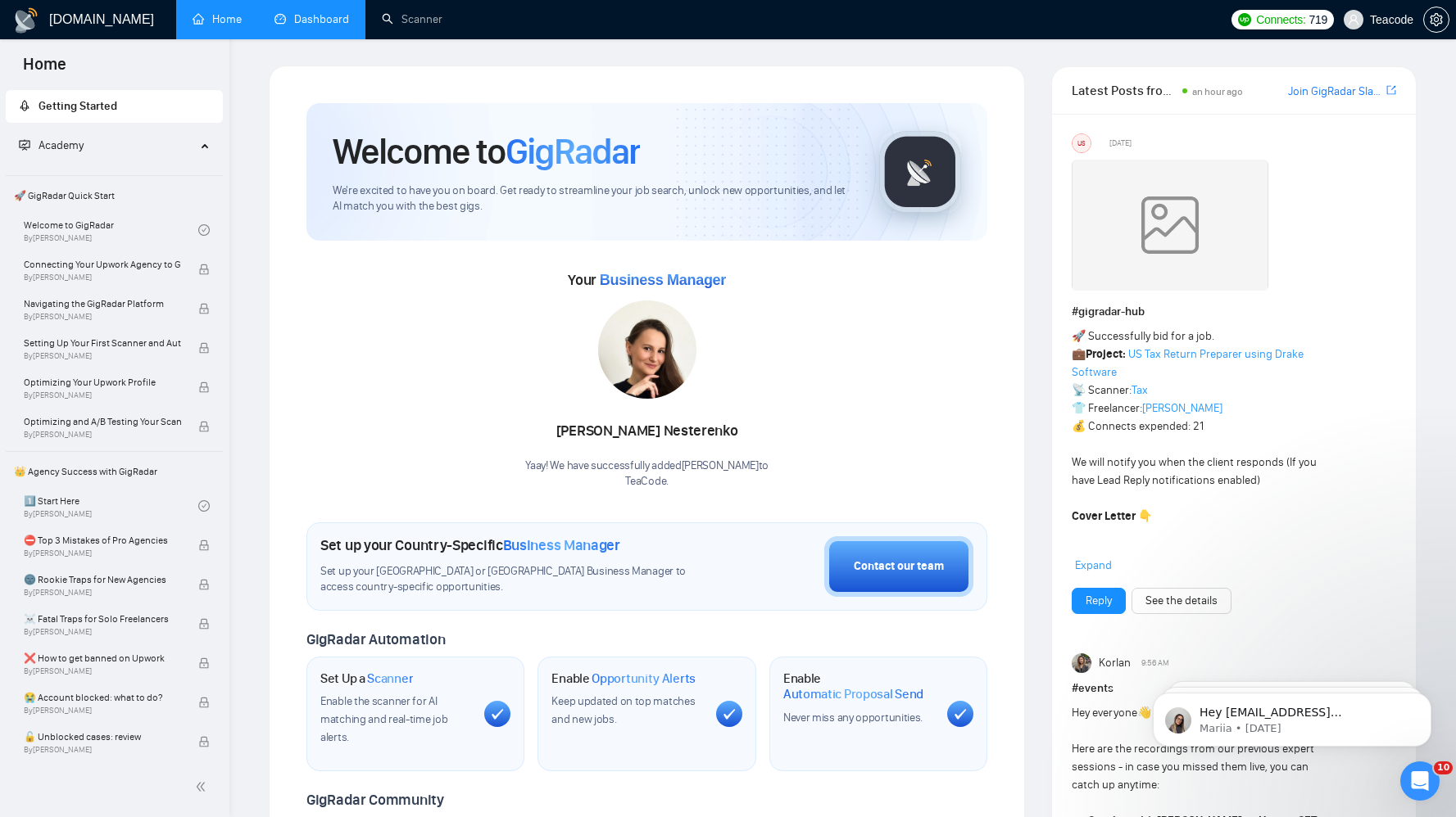
click at [291, 26] on link "Dashboard" at bounding box center [312, 19] width 74 height 14
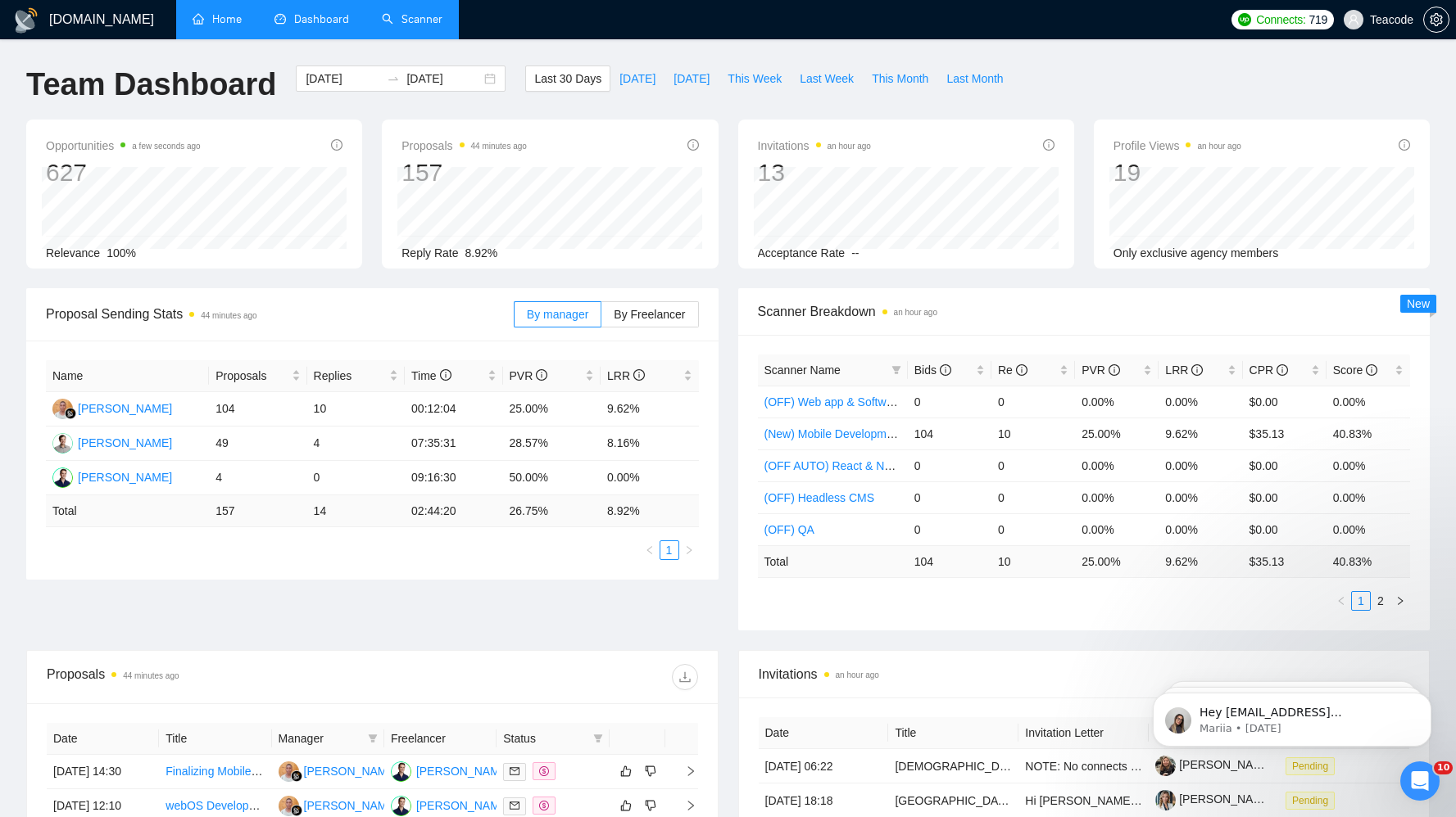
click at [406, 27] on link "Scanner" at bounding box center [412, 19] width 60 height 14
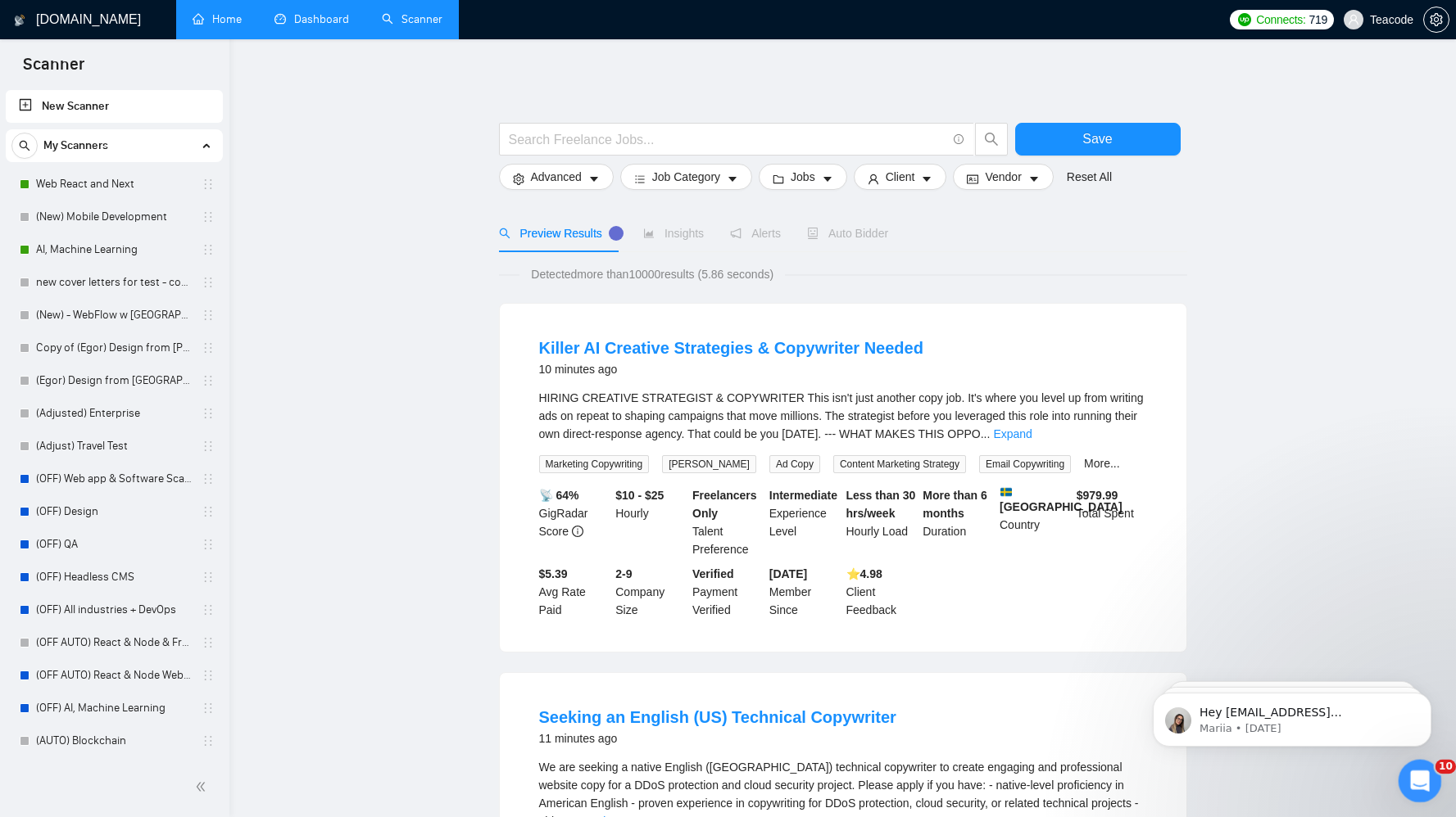
click at [1413, 770] on icon "Open Intercom Messenger" at bounding box center [1418, 779] width 27 height 27
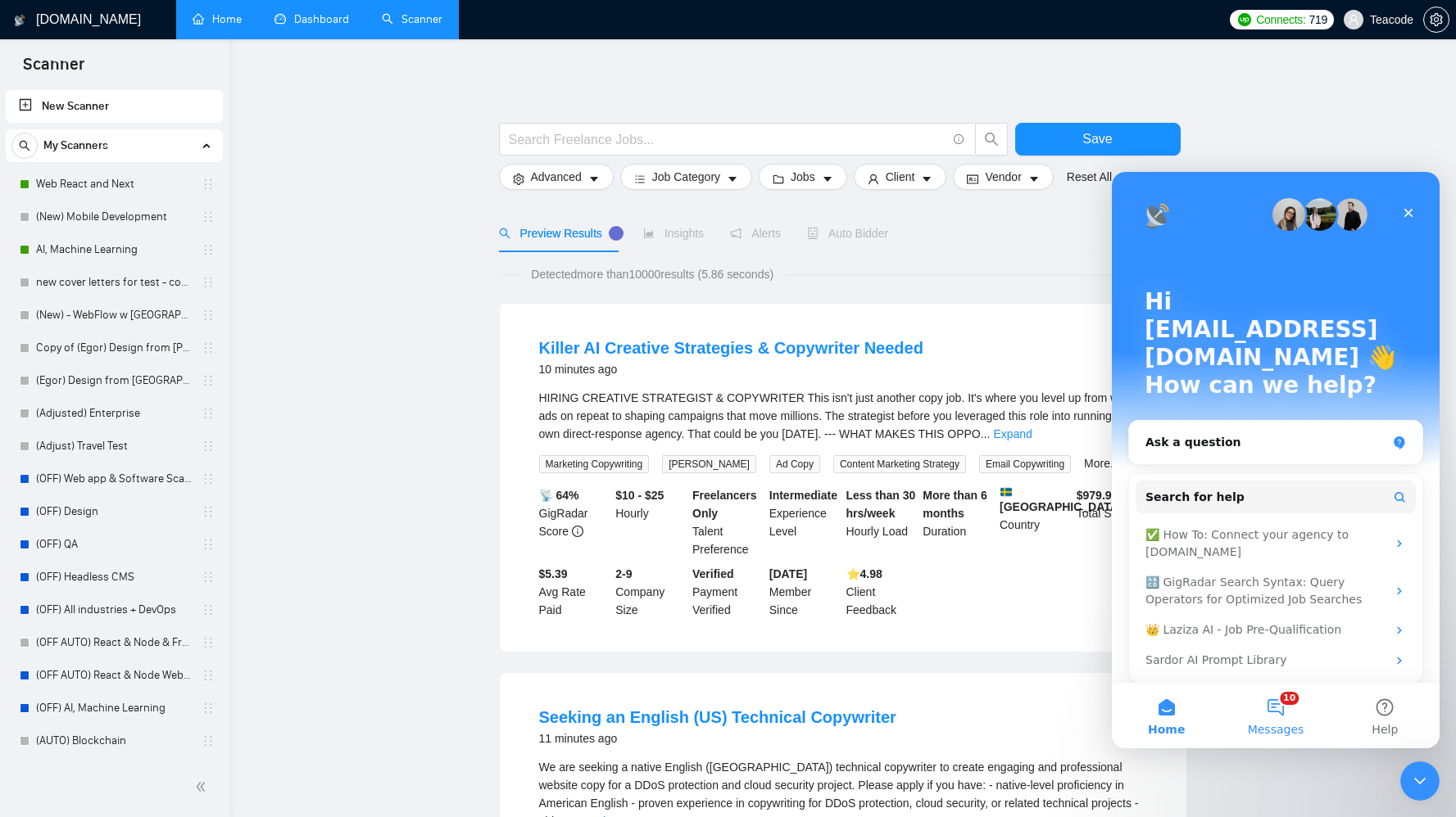
click at [1289, 712] on button "10 Messages" at bounding box center [1274, 716] width 109 height 66
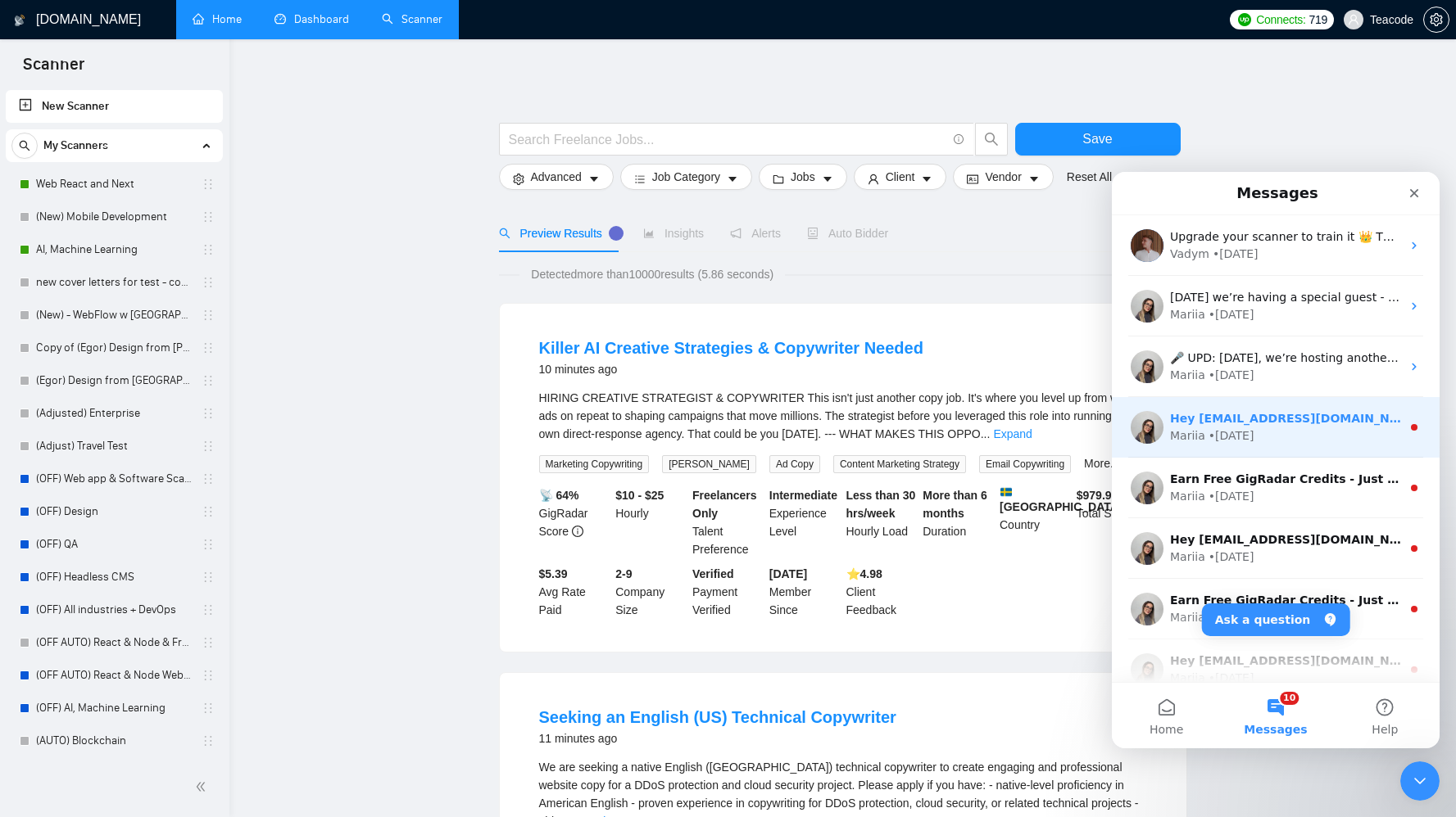
click at [1299, 445] on div "Hey sales@teacode.io, Looks like your Upwork agency TeaCode ran out of connects…" at bounding box center [1275, 428] width 328 height 60
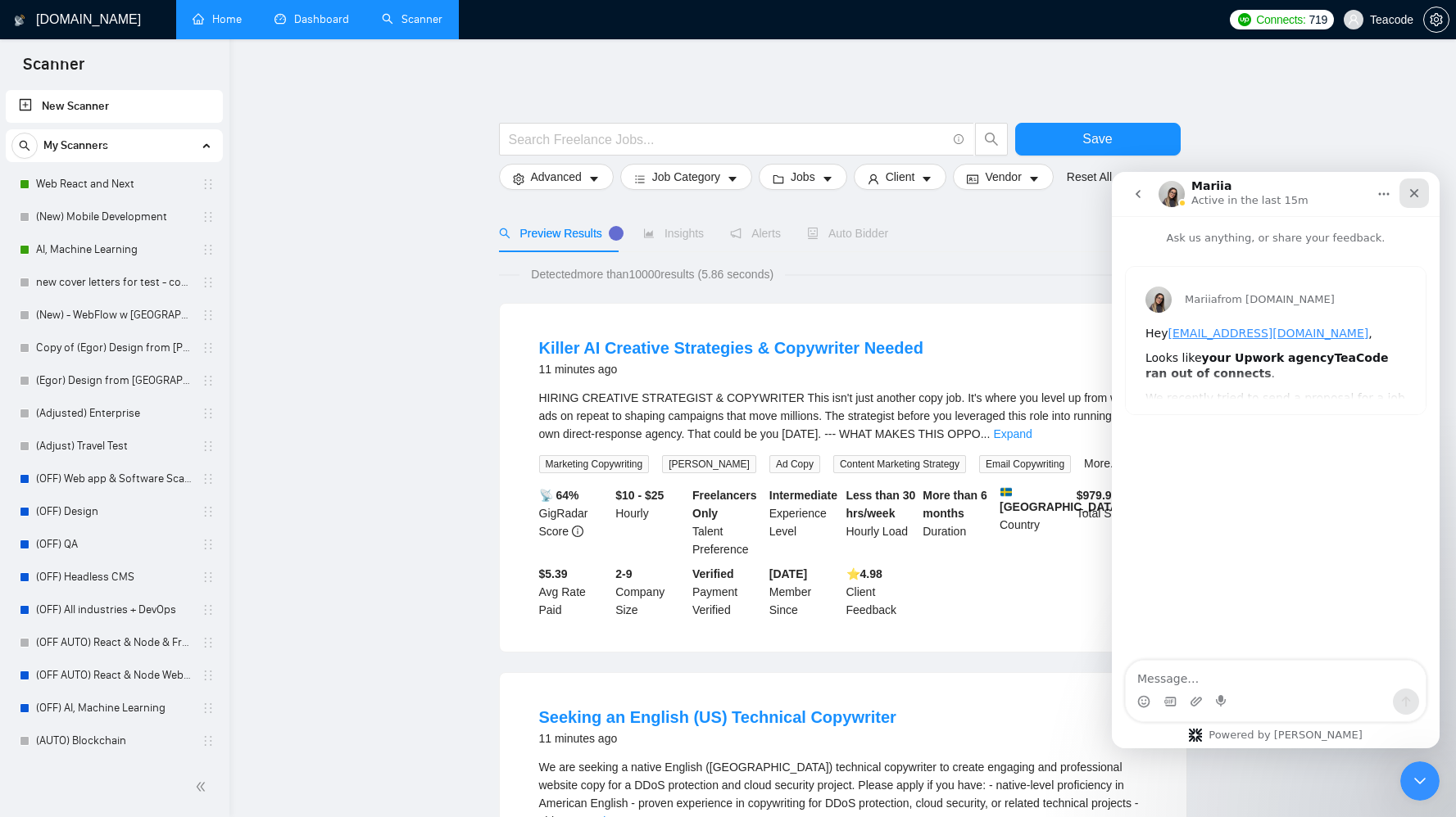
click at [1420, 194] on icon "Close" at bounding box center [1413, 193] width 13 height 13
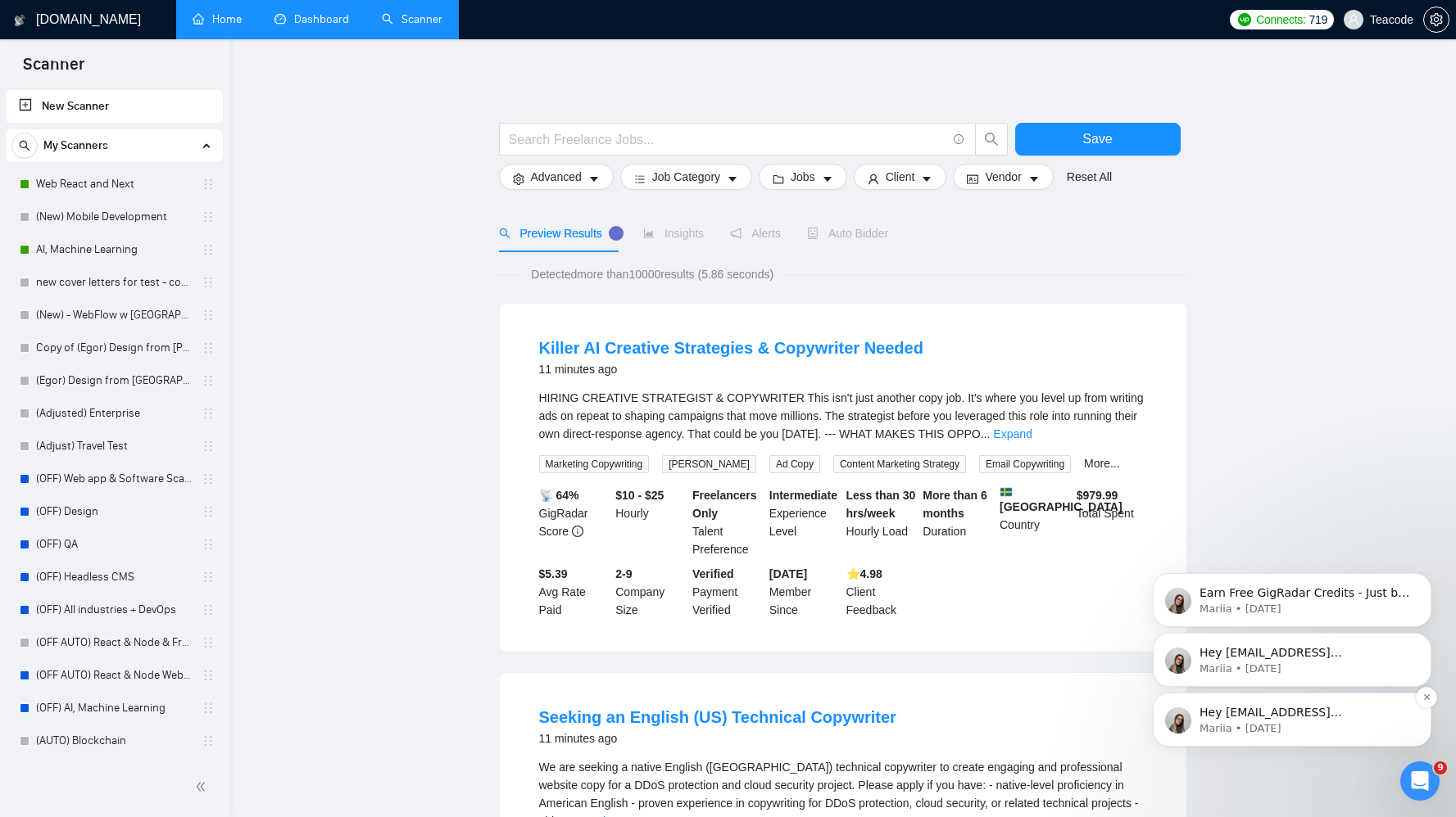
click at [1382, 712] on p "Hey sales@teacode.io, Looks like your Upwork agency TeaCode ran out of connects…" at bounding box center [1305, 713] width 212 height 17
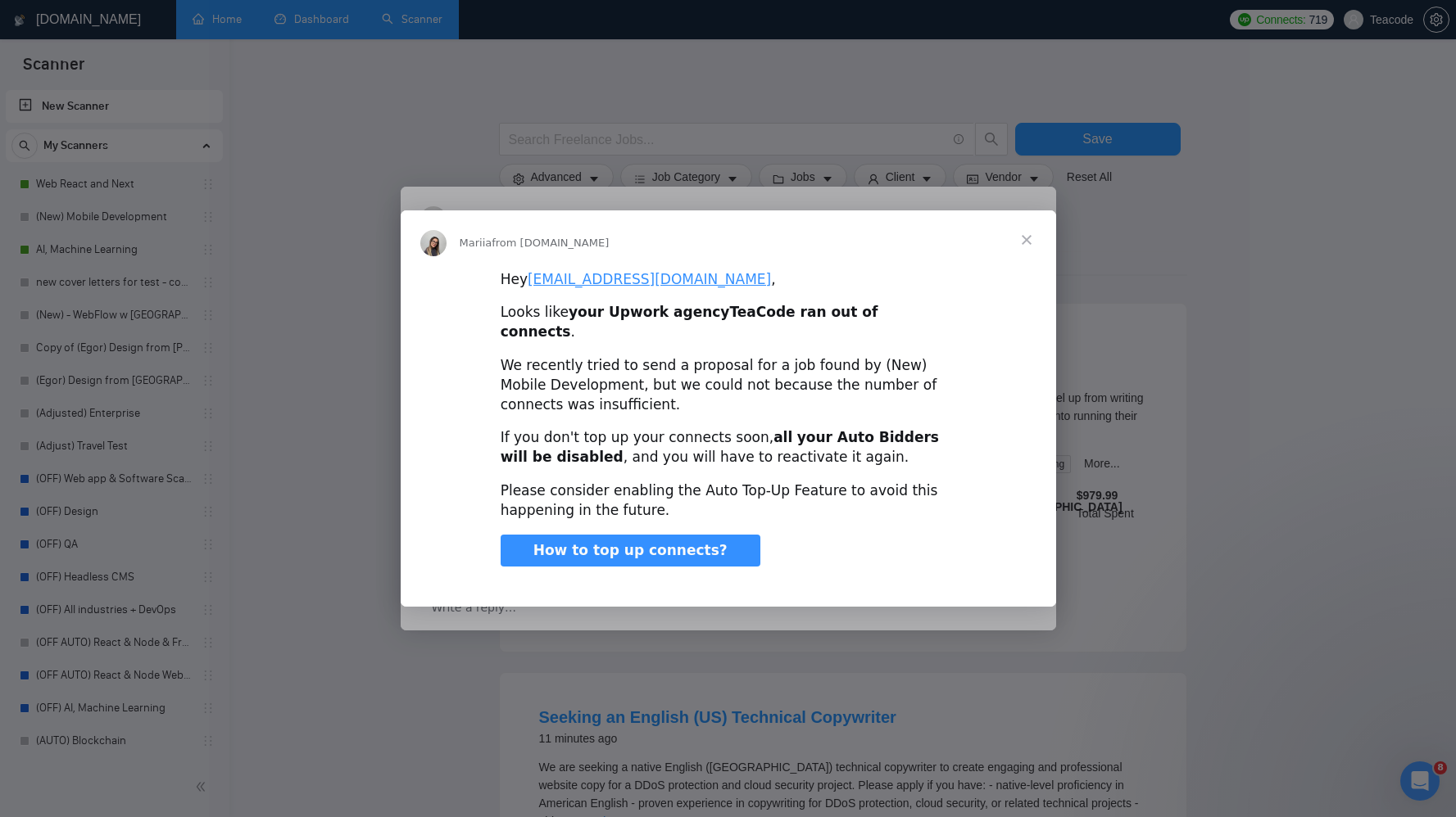
click at [1016, 249] on span "Close" at bounding box center [1026, 240] width 59 height 59
